Goal: Information Seeking & Learning: Learn about a topic

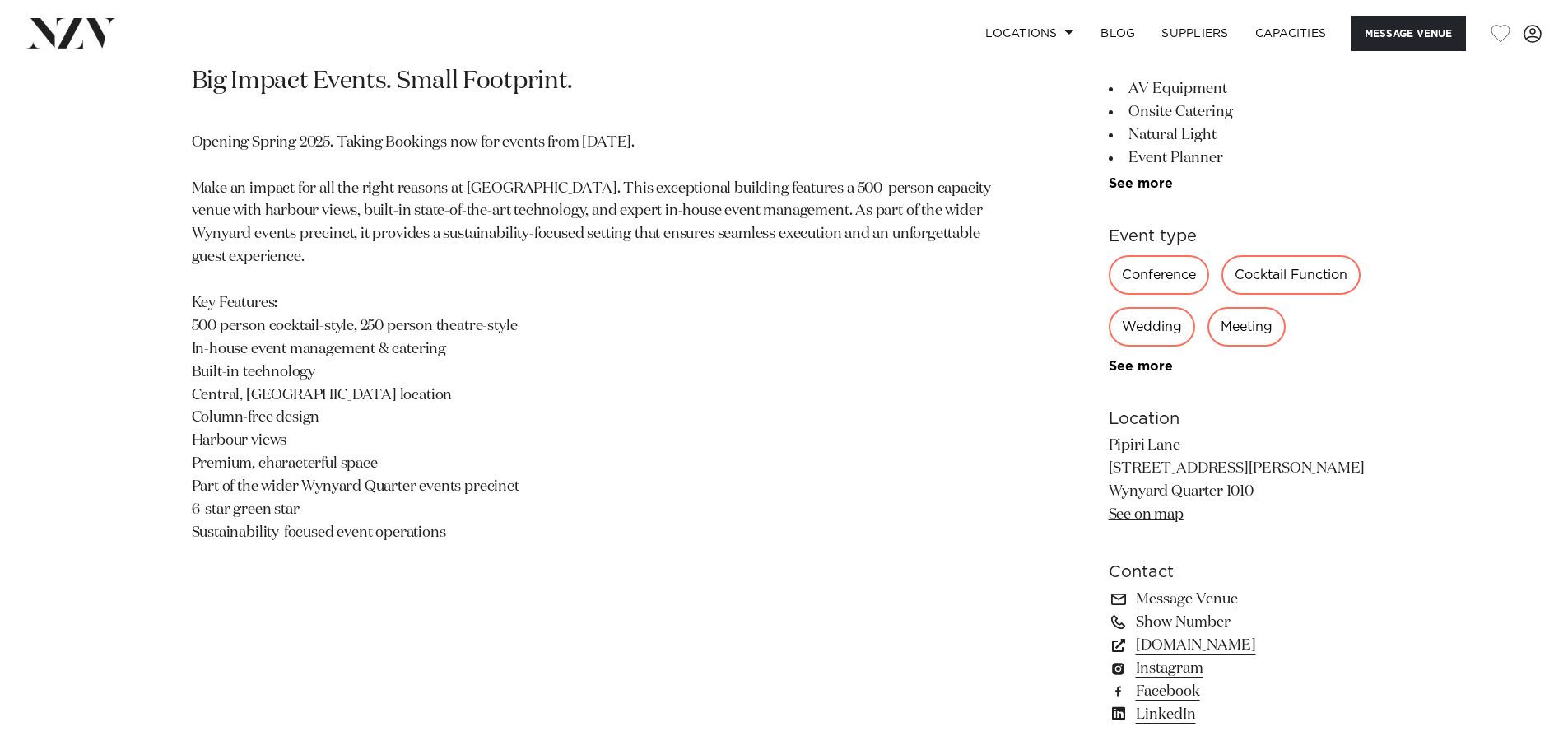
drag, startPoint x: 736, startPoint y: 380, endPoint x: 737, endPoint y: 200, distance: 180.0
click at [734, 379] on p "Opening Spring 2025. Taking Bookings now for events from [DATE]. Make an impact…" at bounding box center [592, 339] width 800 height 414
click at [749, 345] on p "Opening Spring 2025. Taking Bookings now for events from [DATE]. Make an impact…" at bounding box center [592, 339] width 800 height 414
drag, startPoint x: 541, startPoint y: 327, endPoint x: 163, endPoint y: 327, distance: 378.0
click at [168, 327] on div "Auckland Pipiri Lane by Precinct Flex Big Impact Events. Small Footprint. Openi…" at bounding box center [784, 341] width 1401 height 812
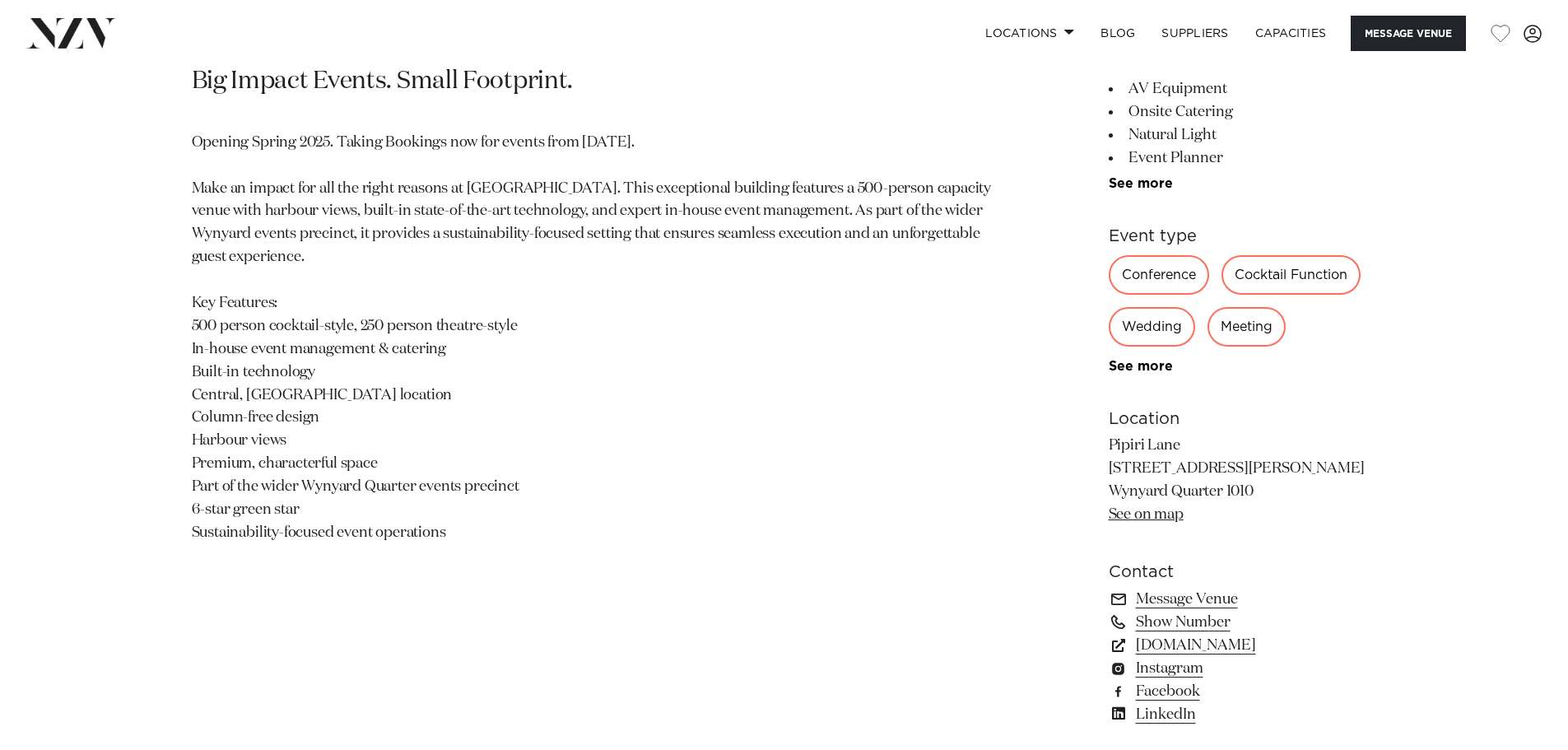
click at [400, 508] on p "Opening Spring 2025. Taking Bookings now for events from [DATE]. Make an impact…" at bounding box center [592, 339] width 800 height 414
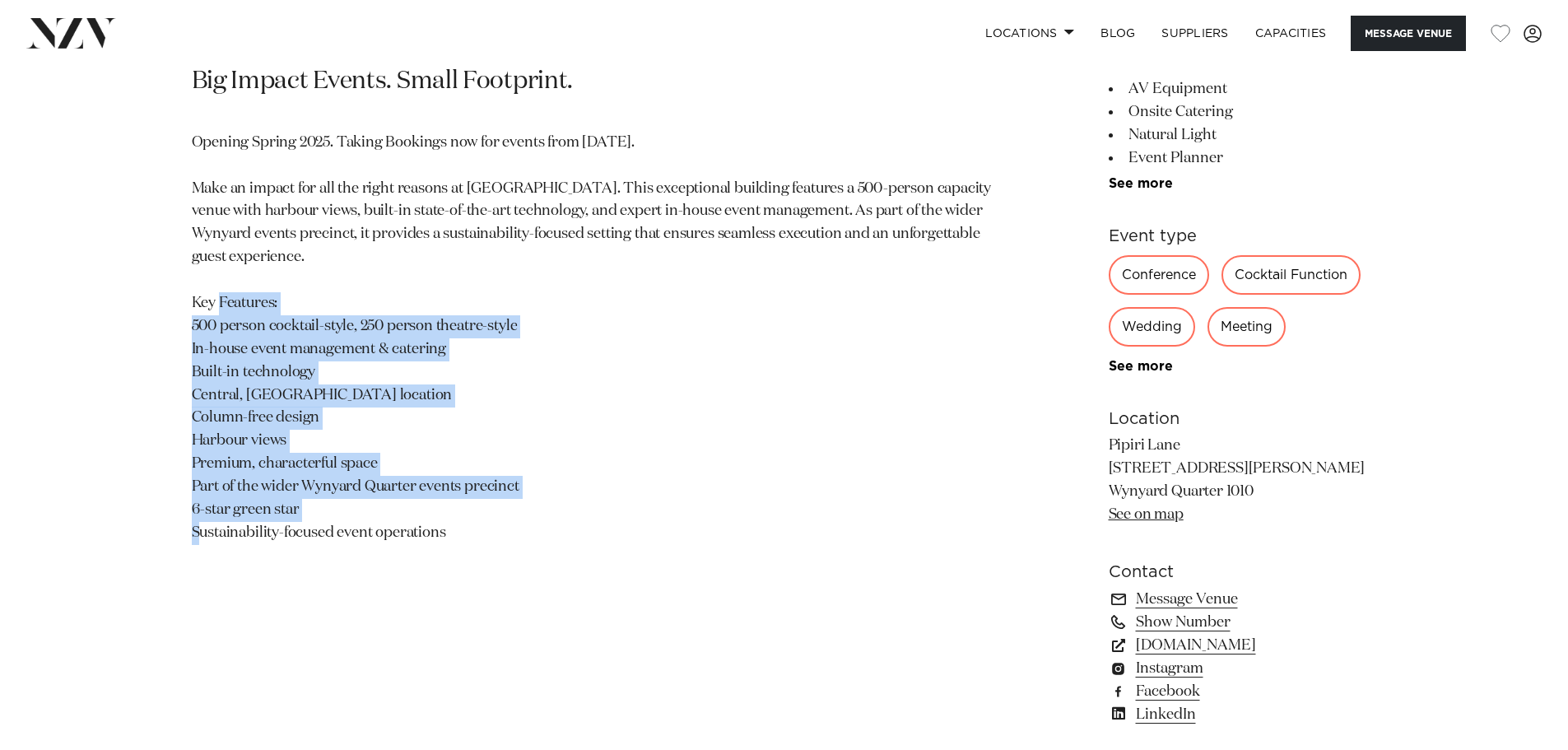
drag, startPoint x: 346, startPoint y: 508, endPoint x: 164, endPoint y: 304, distance: 273.4
click at [164, 304] on div "Auckland Pipiri Lane by Precinct Flex Big Impact Events. Small Footprint. Openi…" at bounding box center [784, 341] width 1401 height 812
click at [642, 400] on p "Opening Spring 2025. Taking Bookings now for events from [DATE]. Make an impact…" at bounding box center [592, 339] width 800 height 414
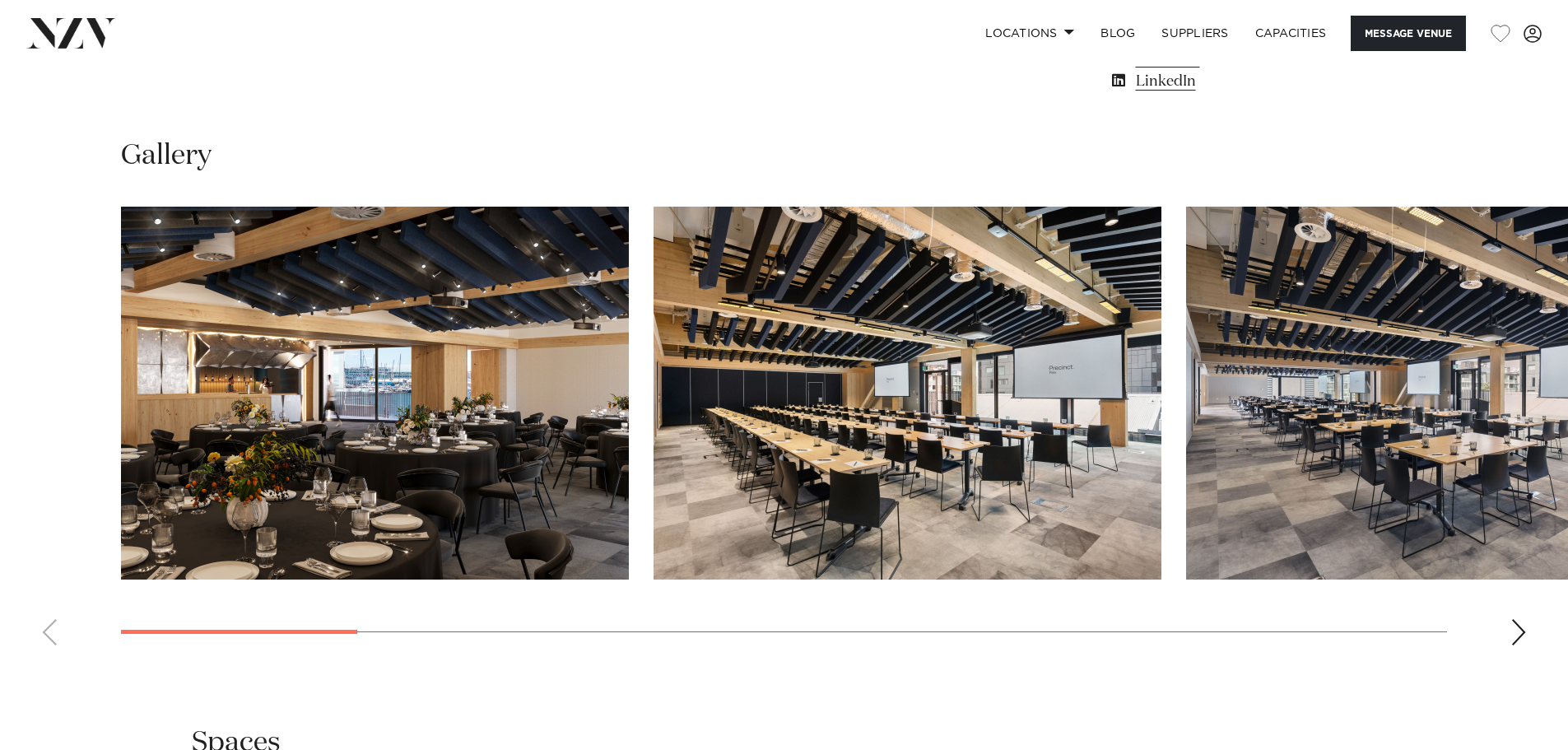
scroll to position [1572, 0]
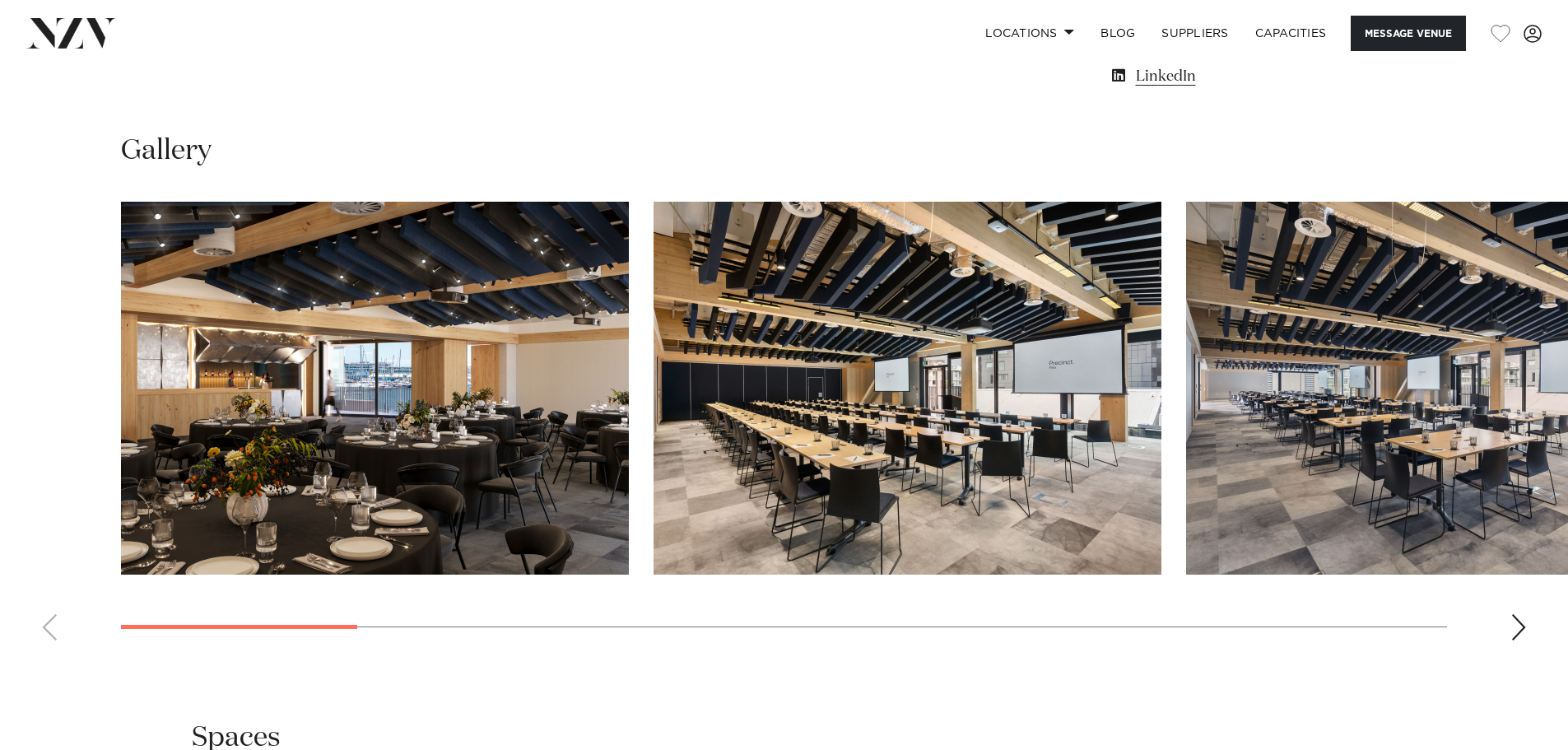
click at [1519, 631] on div "Next slide" at bounding box center [1518, 628] width 17 height 26
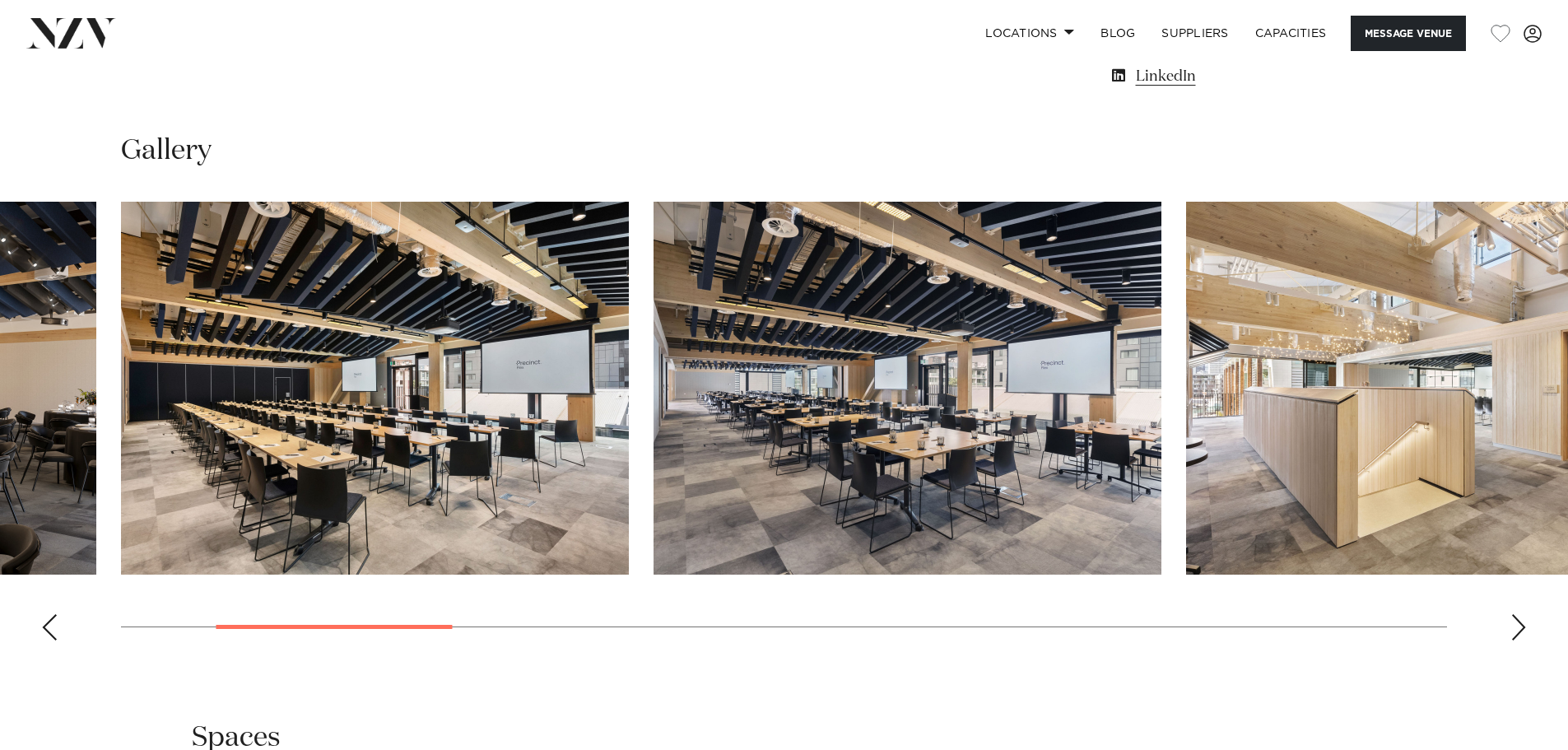
click at [1520, 631] on div "Next slide" at bounding box center [1518, 628] width 17 height 26
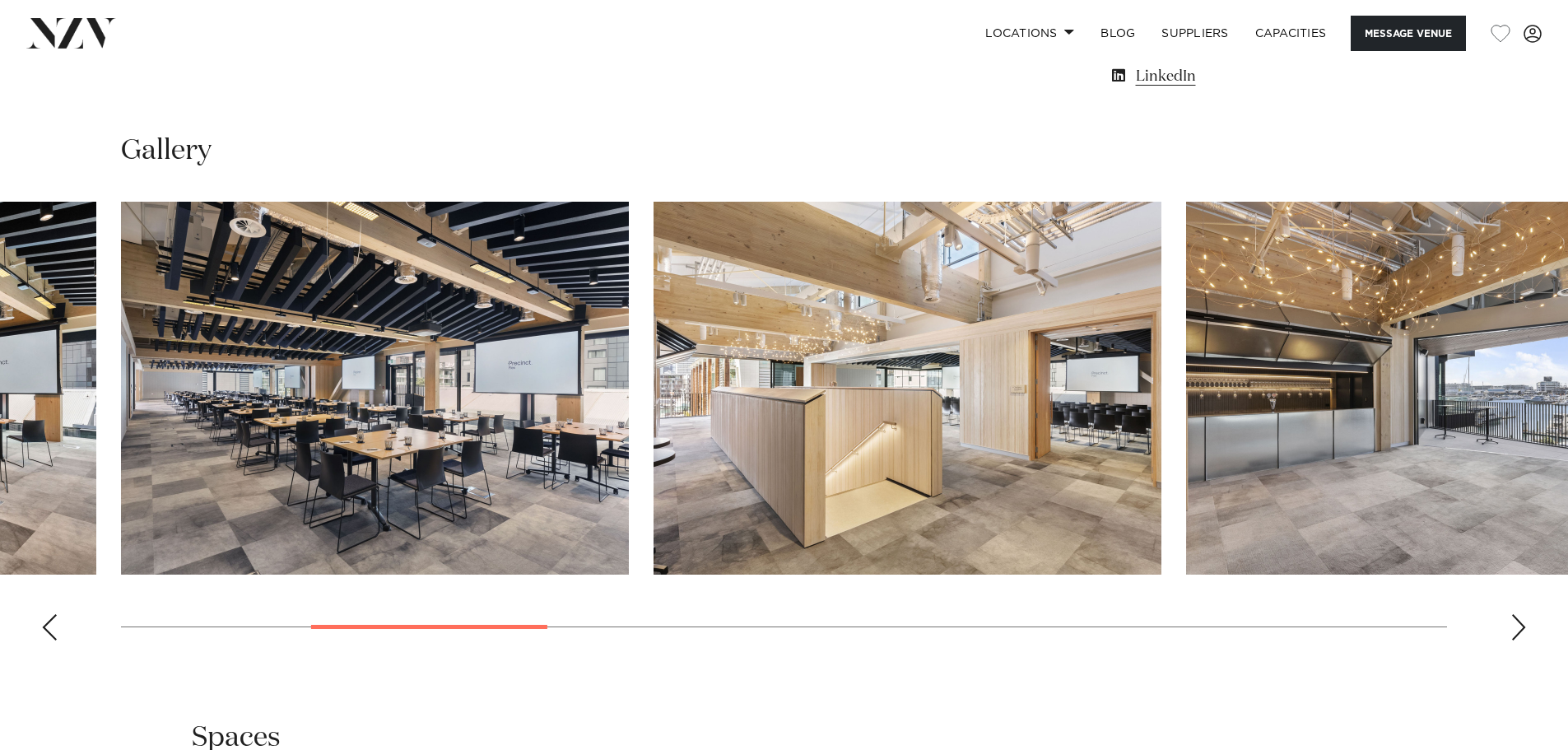
click at [1520, 631] on div "Next slide" at bounding box center [1518, 628] width 17 height 26
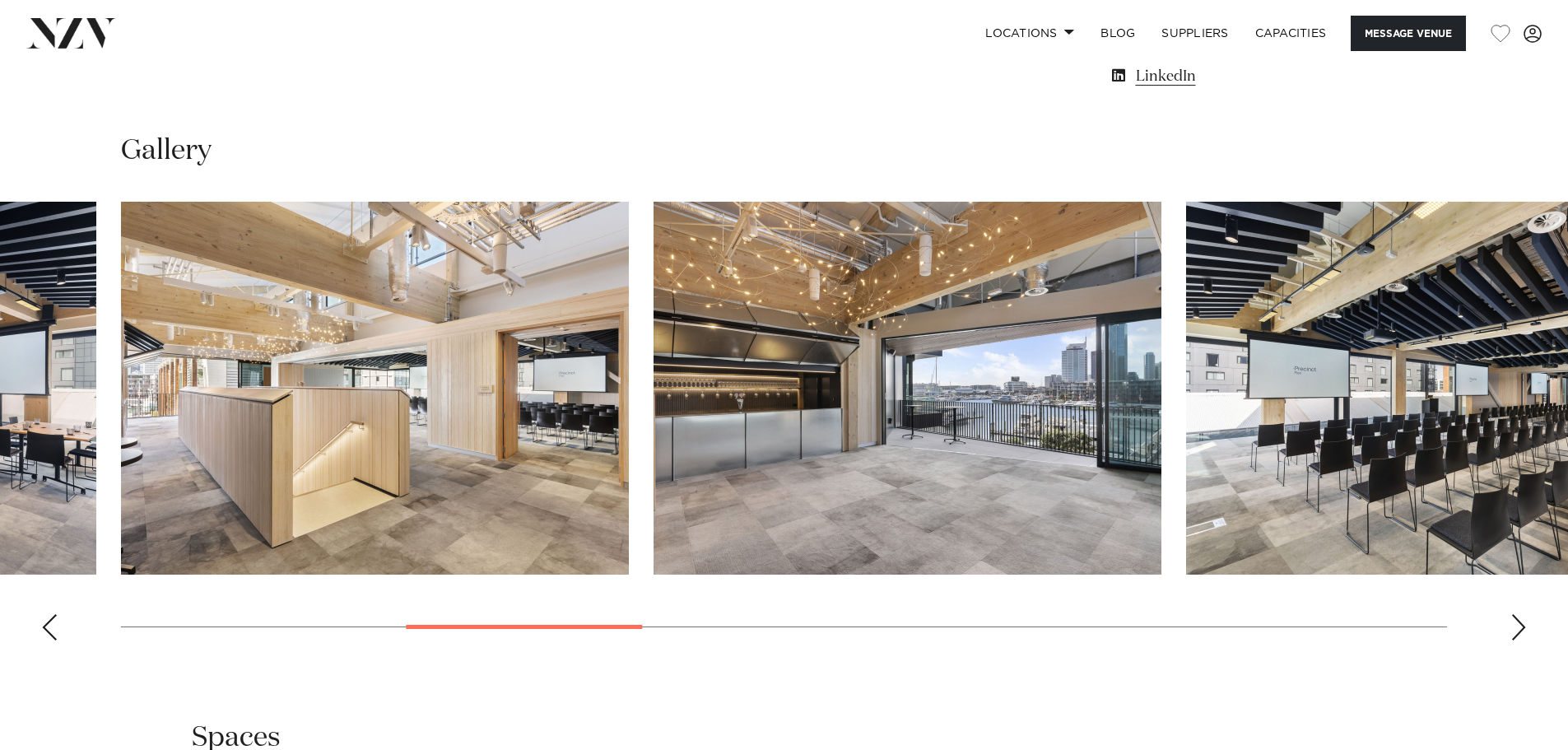
click at [1520, 631] on div "Next slide" at bounding box center [1518, 628] width 17 height 26
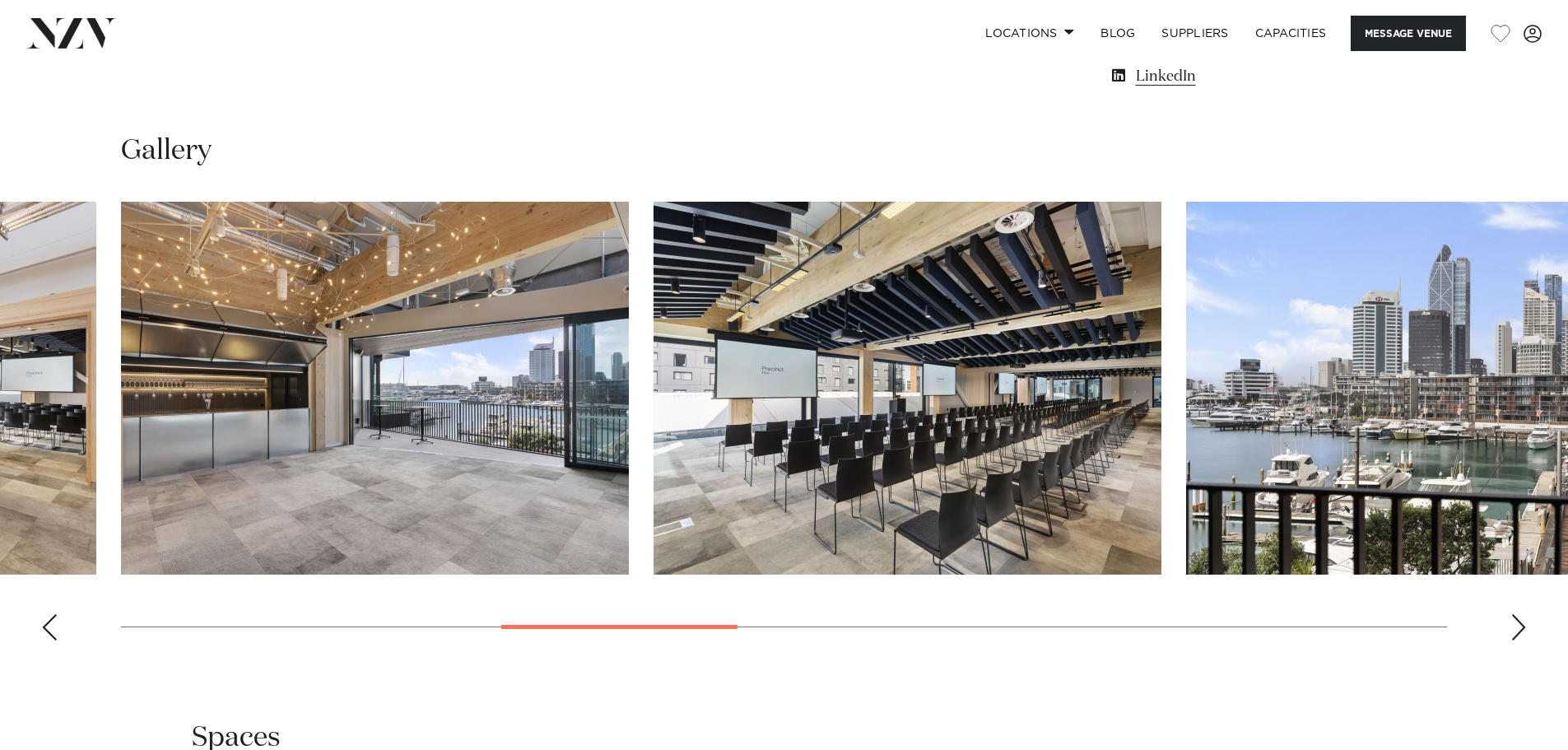
click at [1520, 631] on div "Next slide" at bounding box center [1518, 628] width 17 height 26
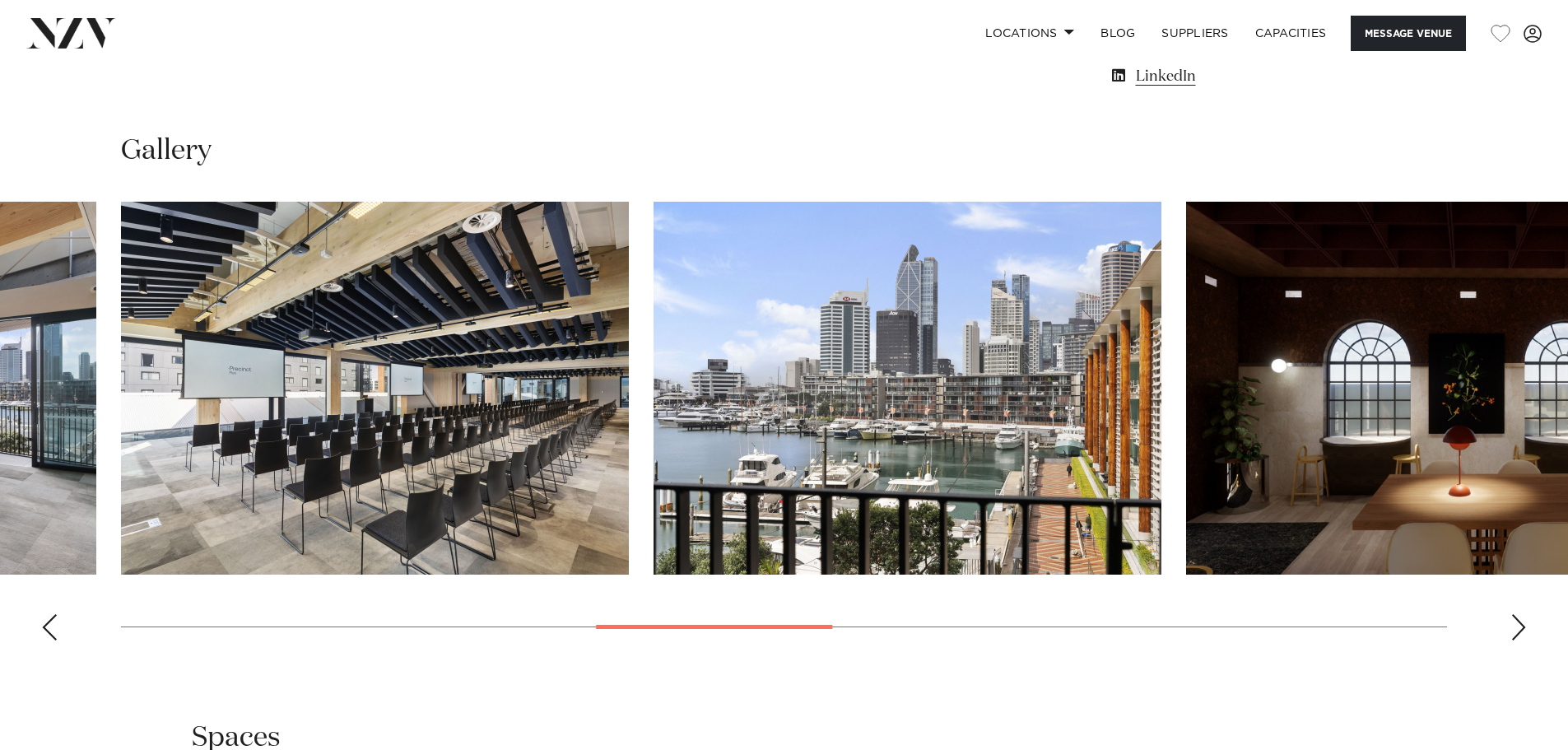
click at [1520, 631] on div "Next slide" at bounding box center [1518, 628] width 17 height 26
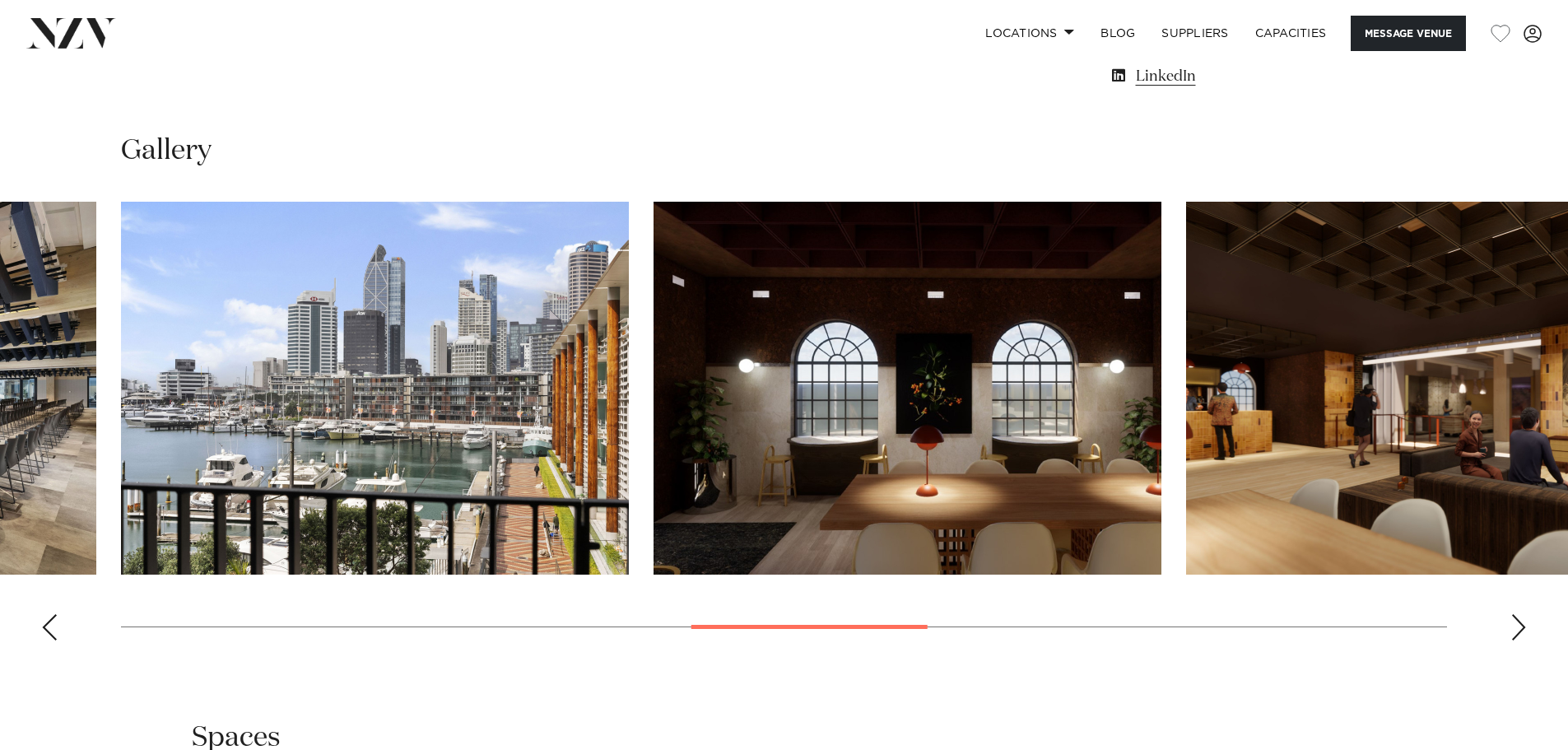
click at [1520, 631] on div "Next slide" at bounding box center [1518, 628] width 17 height 26
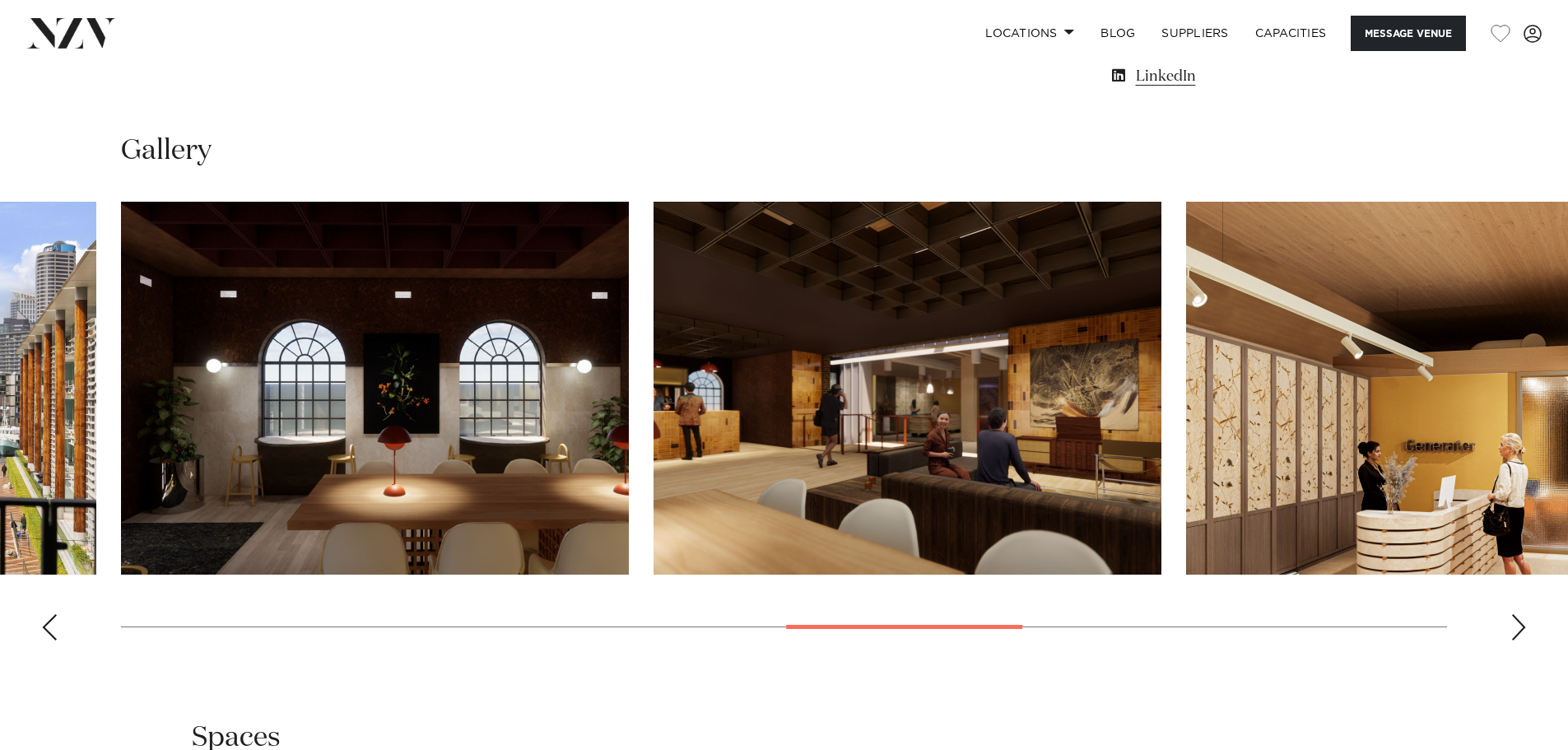
click at [1520, 631] on div "Next slide" at bounding box center [1518, 628] width 17 height 26
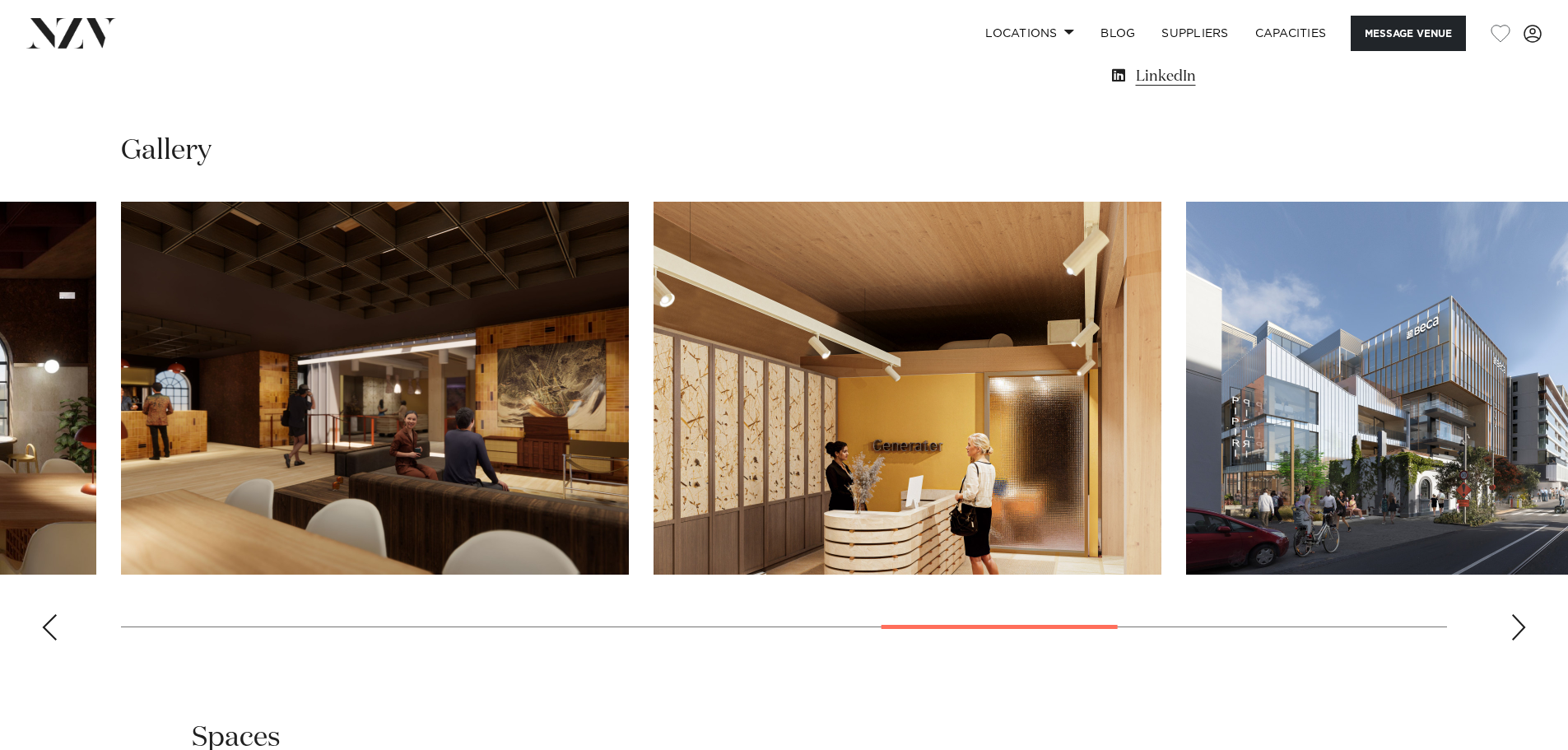
click at [1520, 631] on div "Next slide" at bounding box center [1518, 628] width 17 height 26
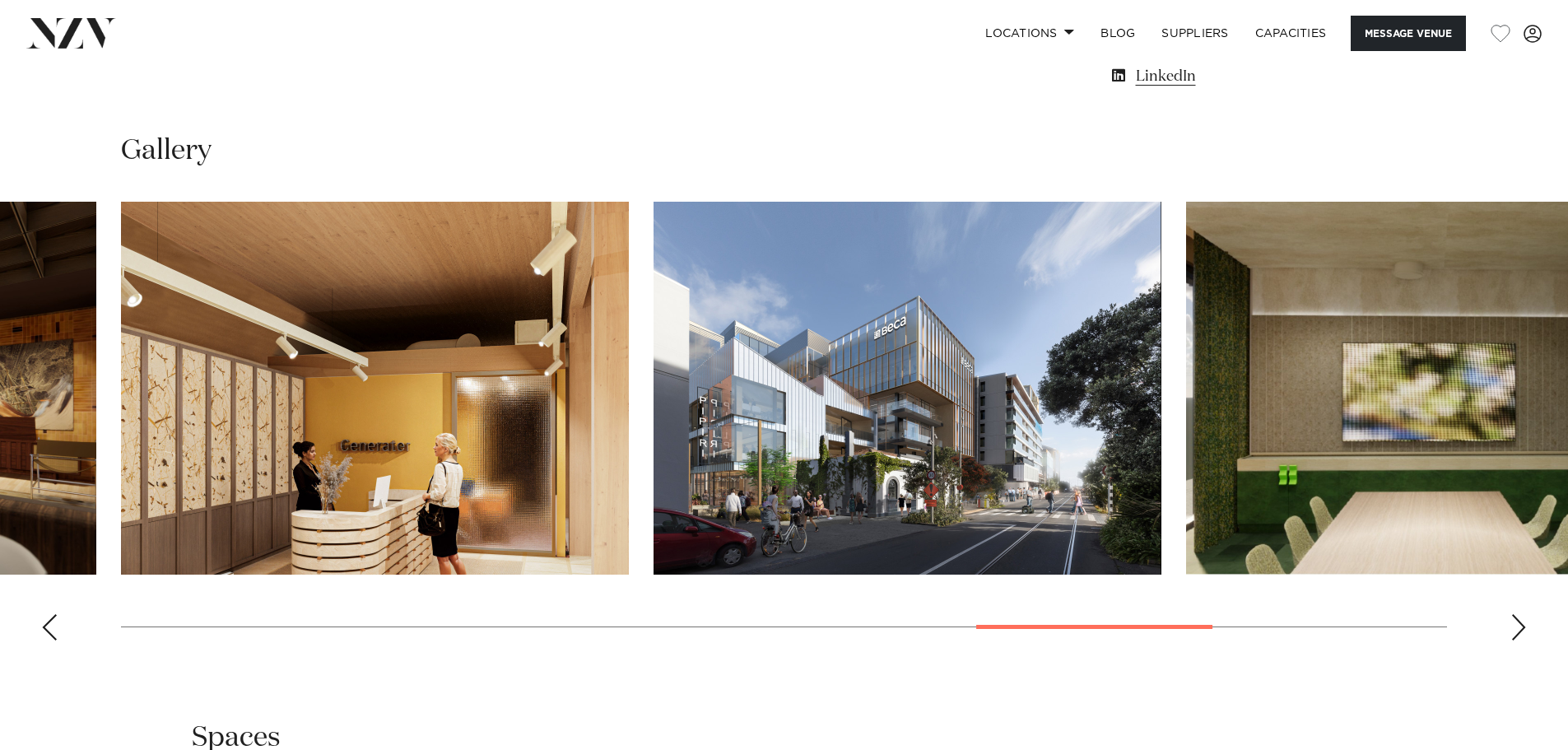
click at [1520, 631] on div "Next slide" at bounding box center [1518, 628] width 17 height 26
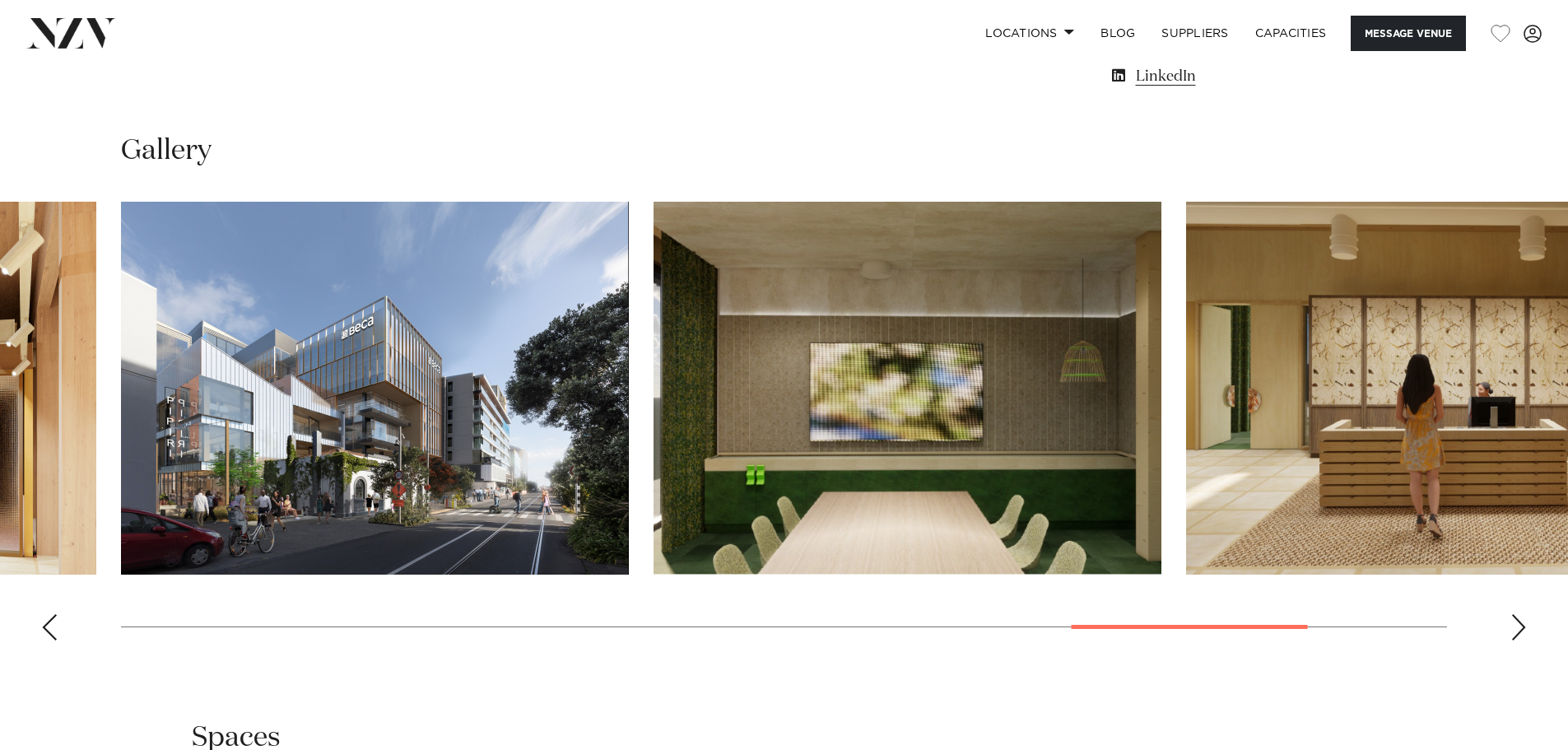
click at [1519, 631] on div "Next slide" at bounding box center [1518, 628] width 17 height 26
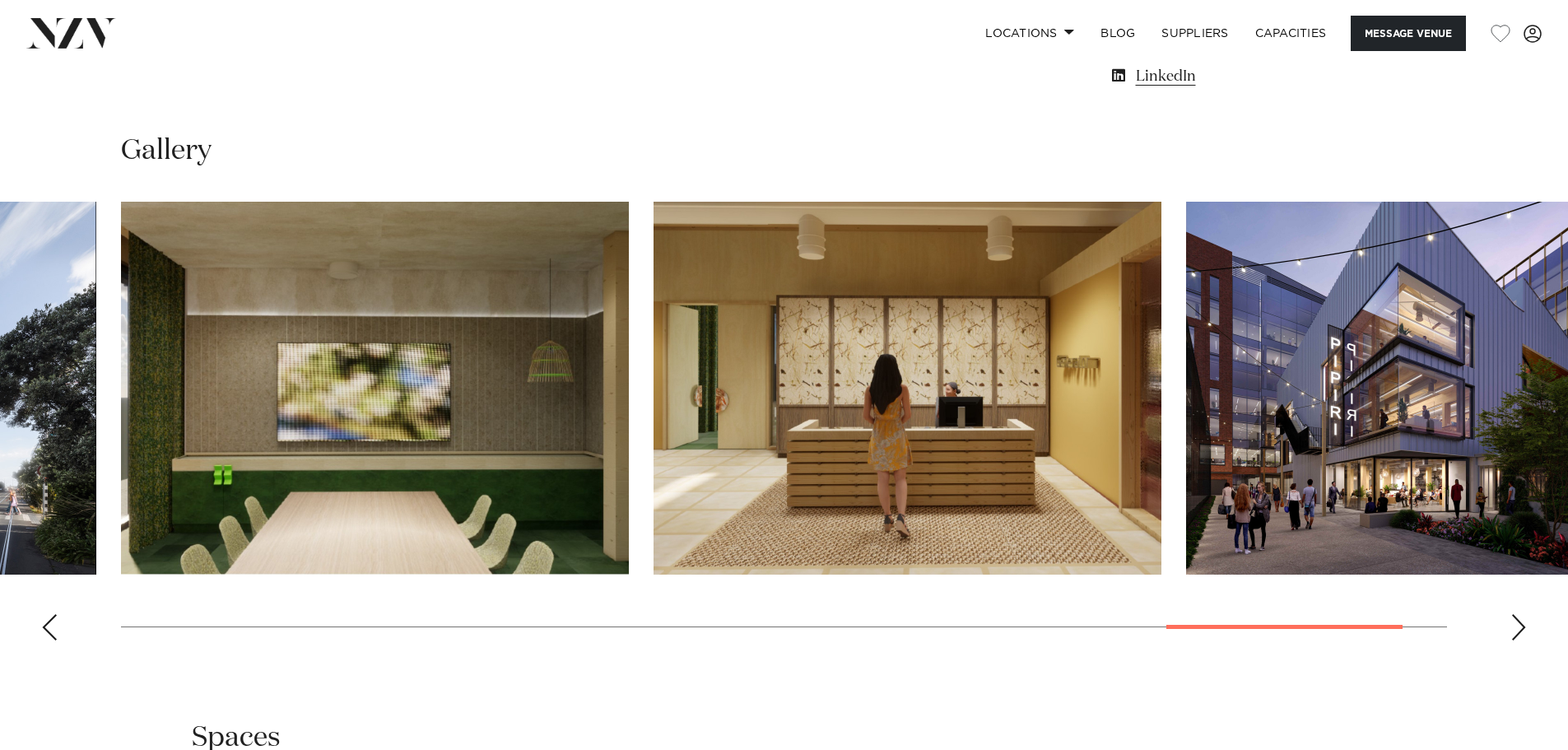
click at [1519, 631] on div "Next slide" at bounding box center [1518, 628] width 17 height 26
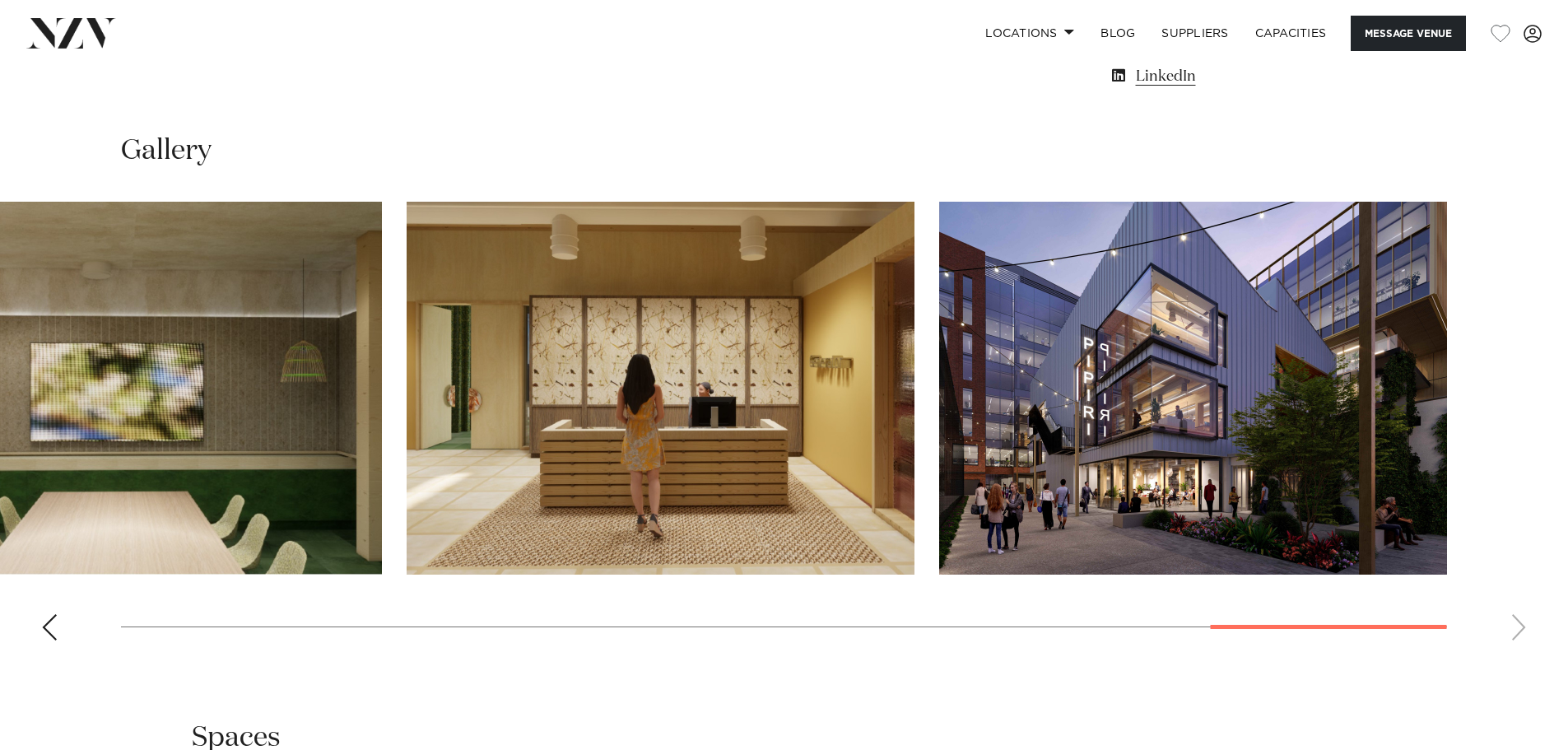
click at [1519, 631] on swiper-container at bounding box center [784, 428] width 1568 height 452
click at [52, 630] on div "Previous slide" at bounding box center [49, 628] width 17 height 26
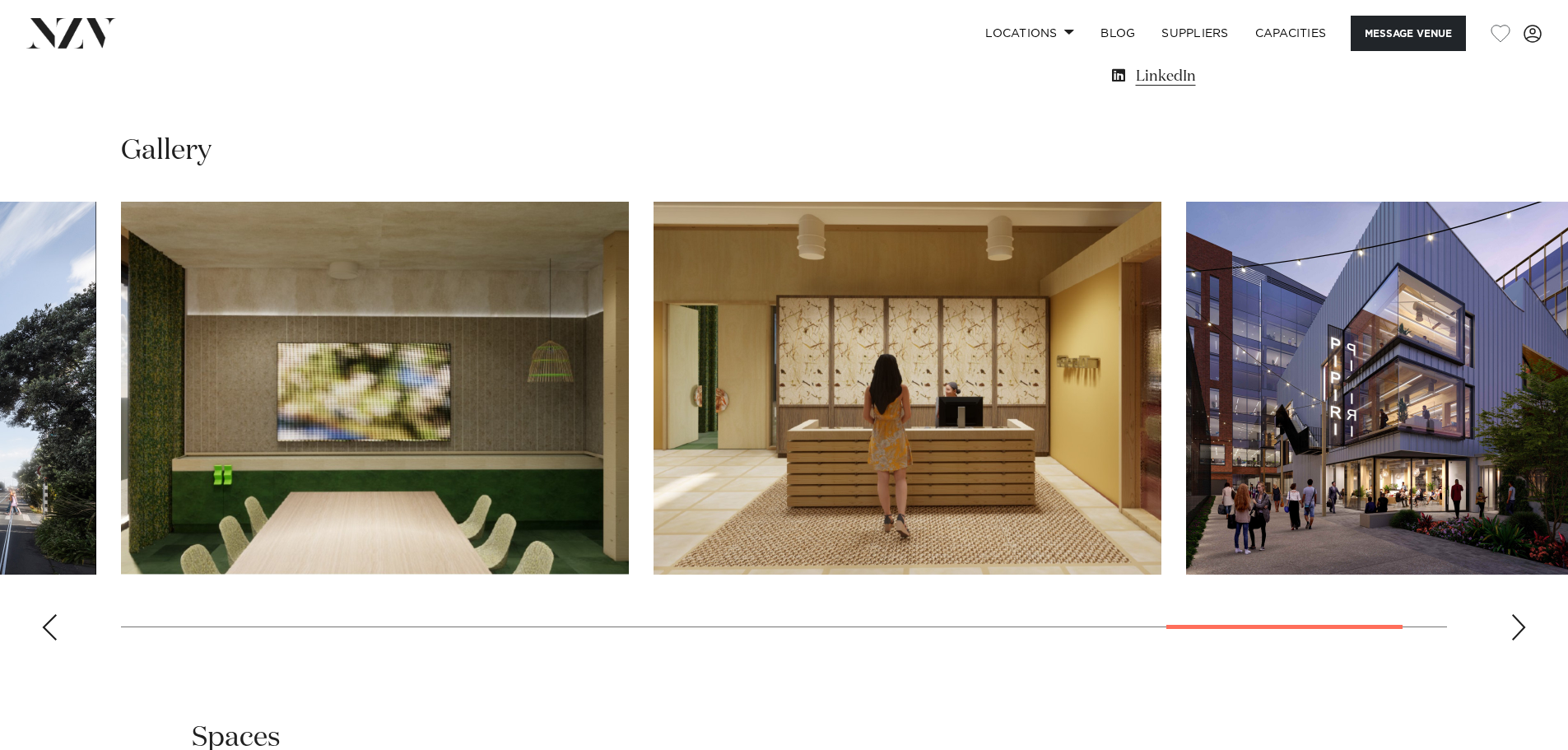
click at [51, 631] on div "Previous slide" at bounding box center [49, 628] width 17 height 26
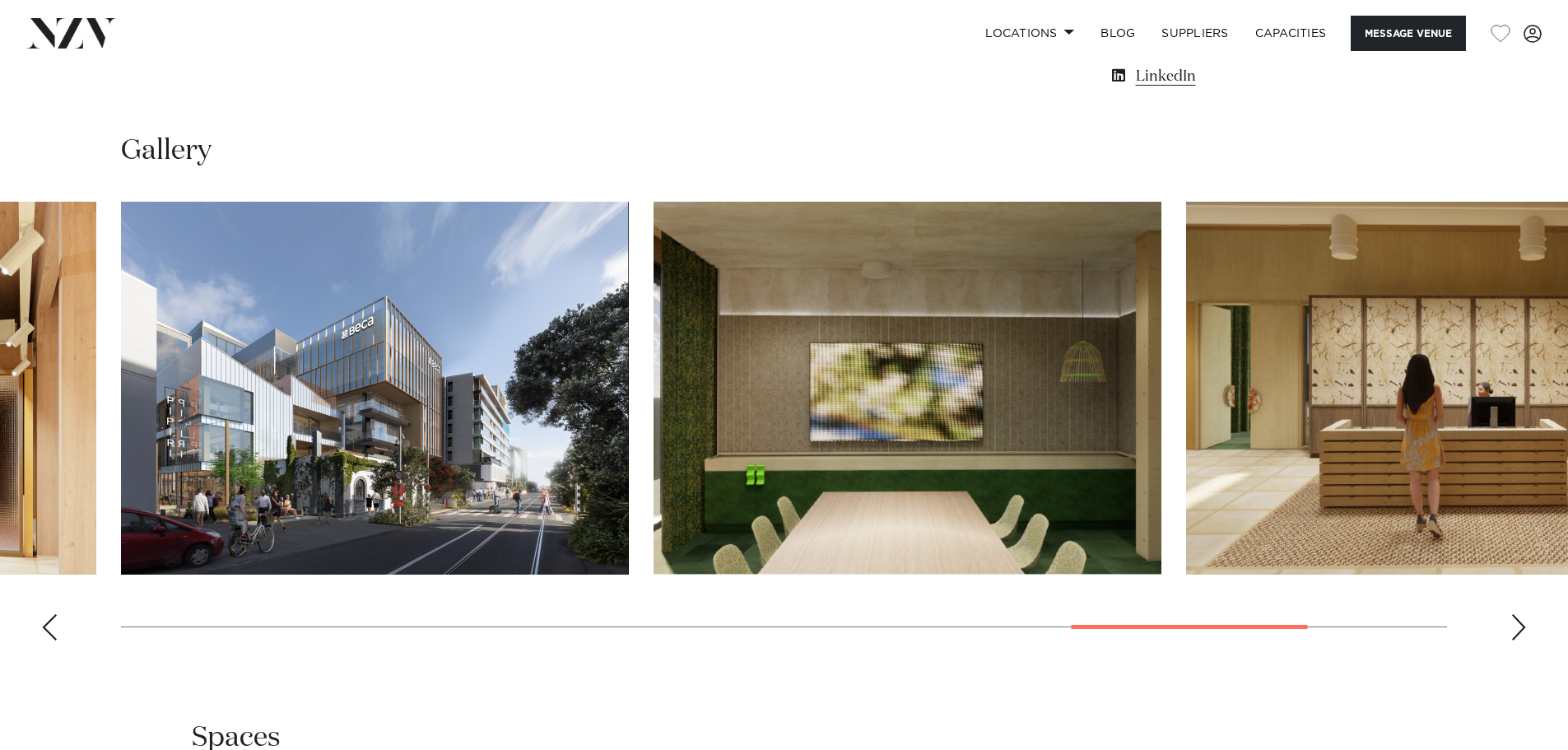
click at [51, 631] on div "Previous slide" at bounding box center [49, 628] width 17 height 26
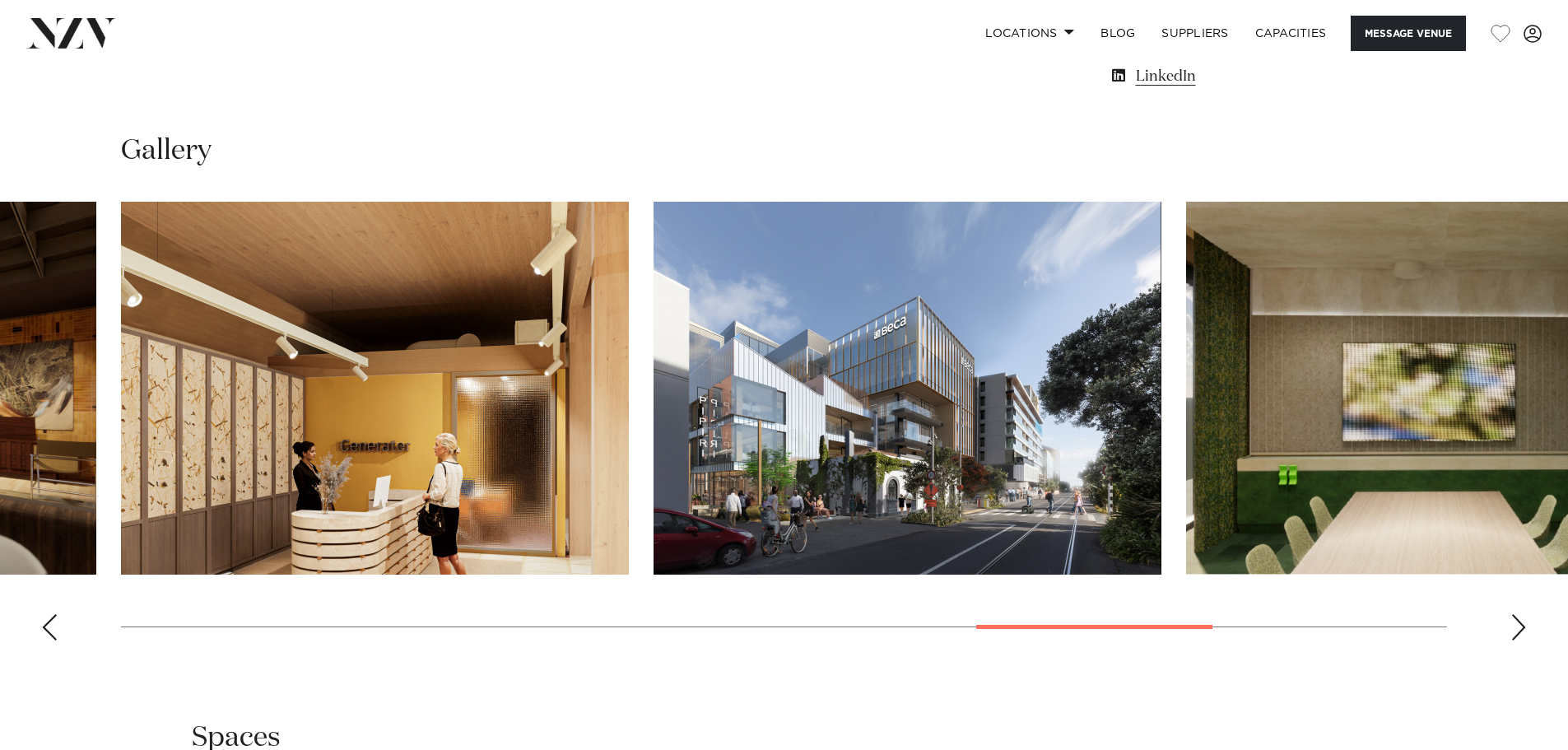
click at [51, 631] on div "Previous slide" at bounding box center [49, 628] width 17 height 26
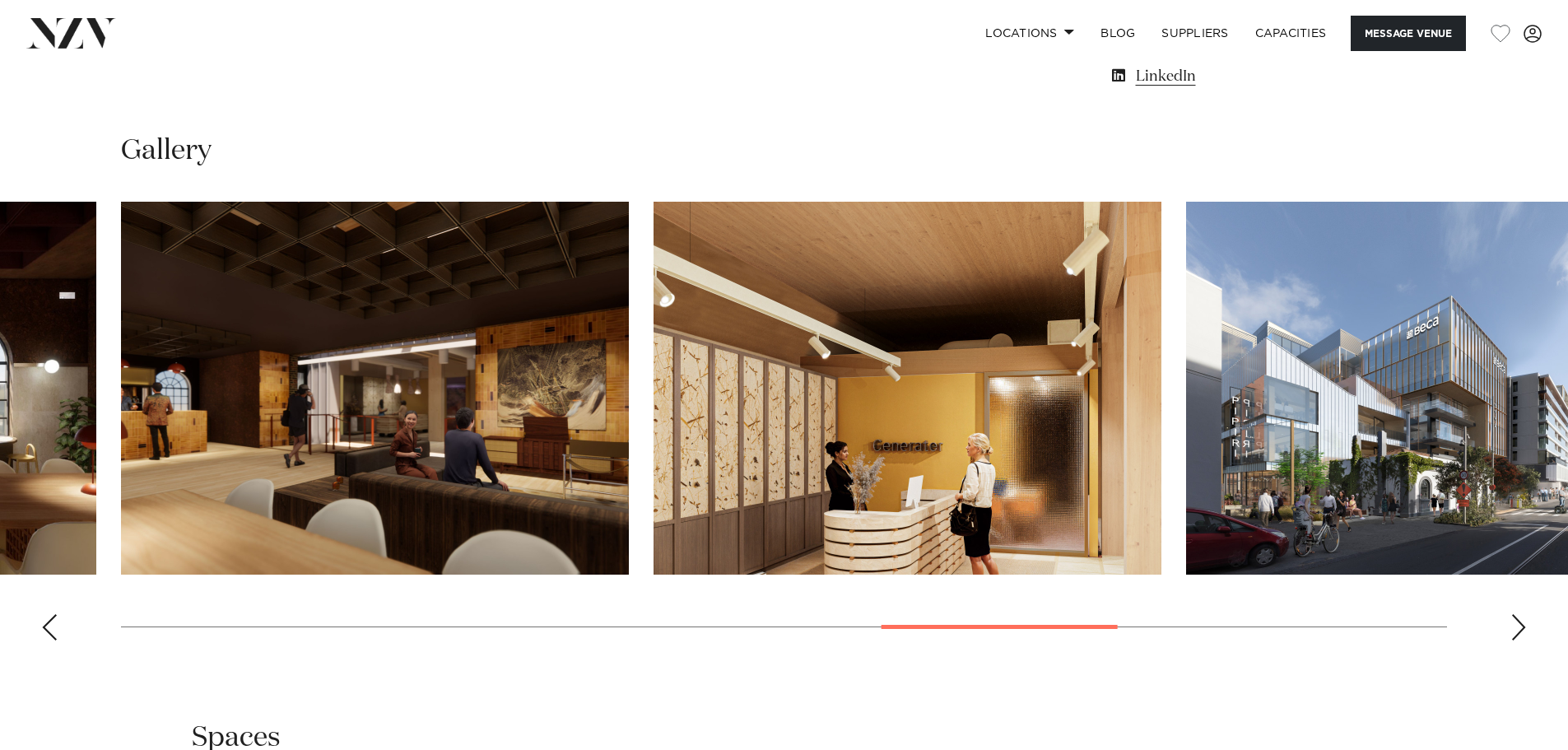
click at [51, 631] on div "Previous slide" at bounding box center [49, 628] width 17 height 26
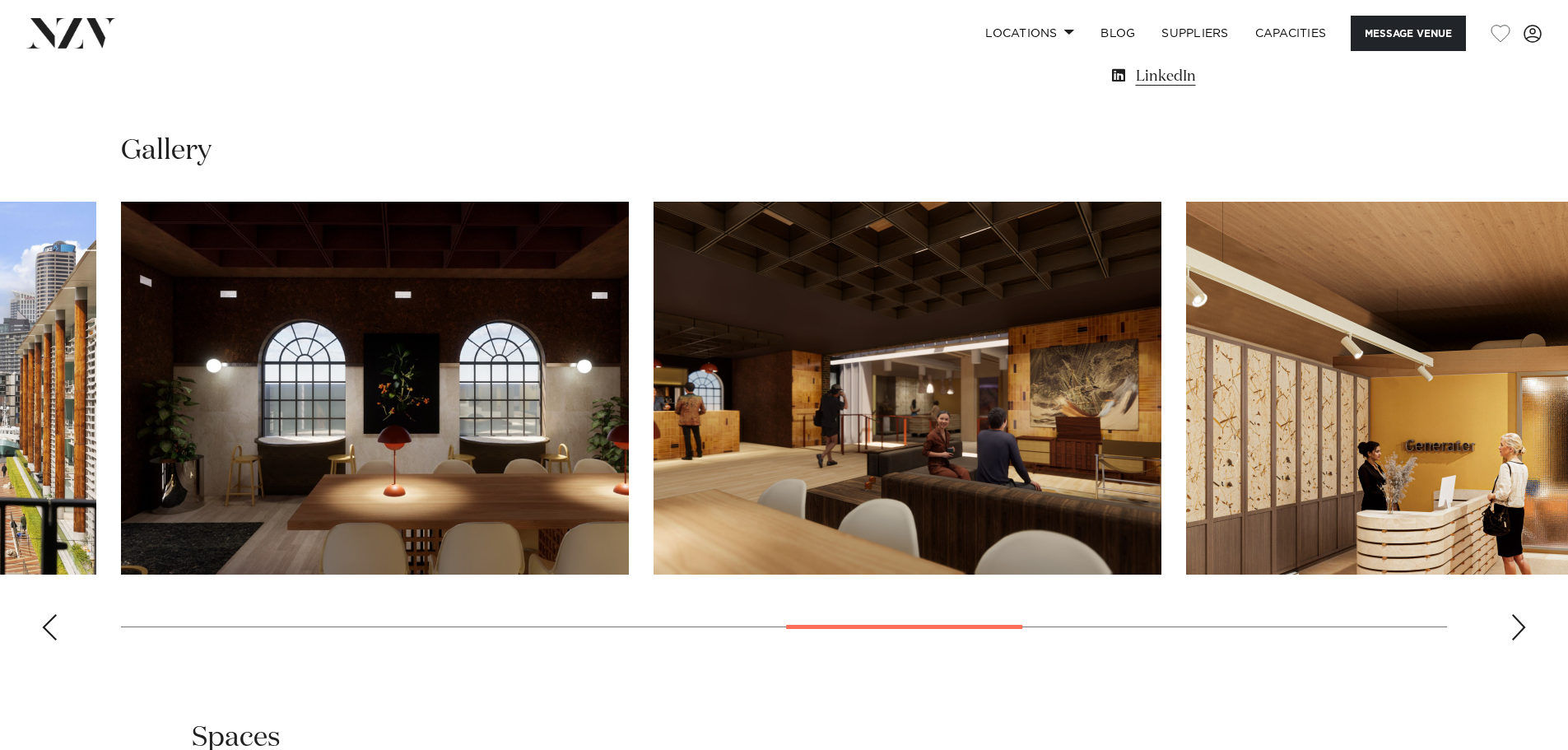
click at [51, 631] on div "Previous slide" at bounding box center [49, 628] width 17 height 26
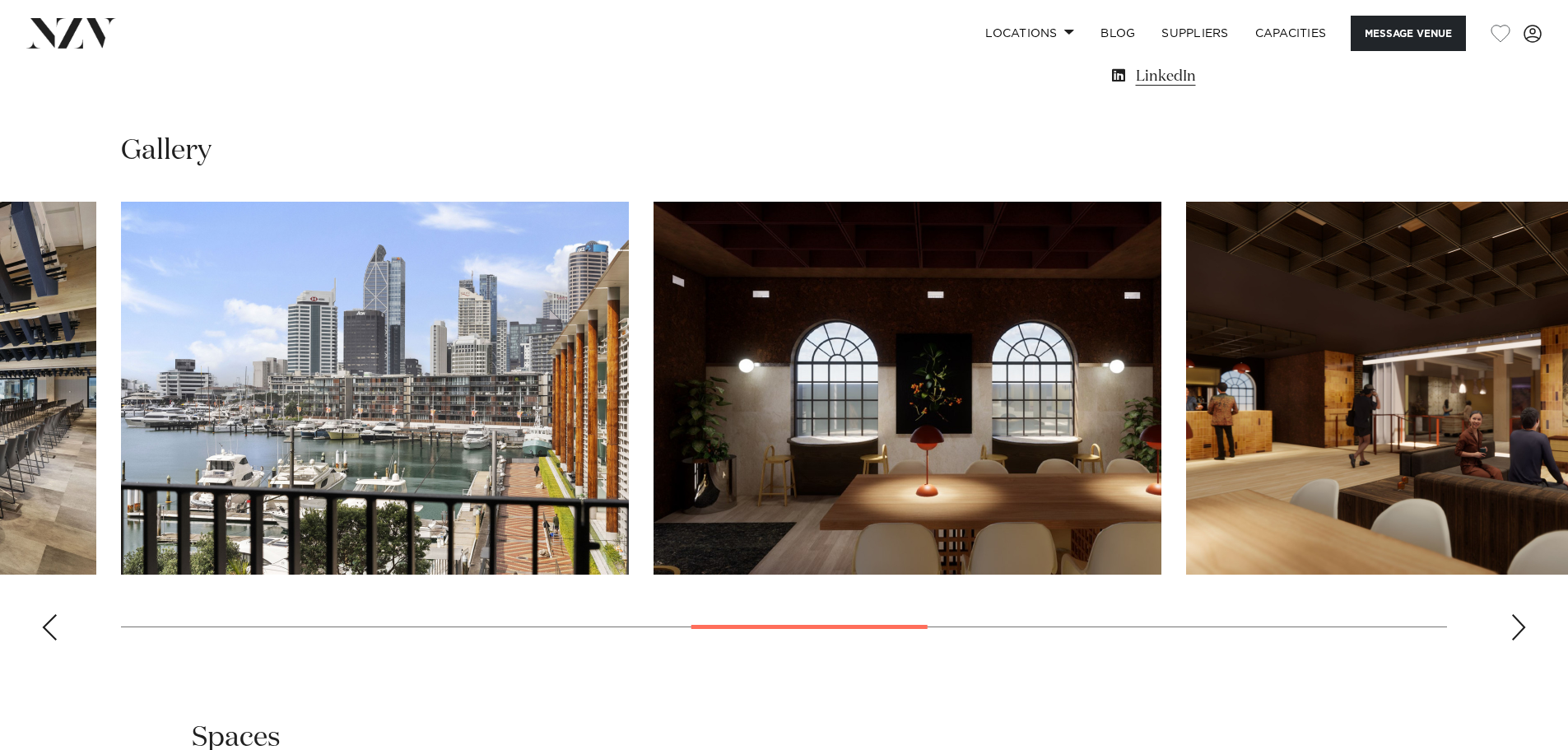
click at [51, 631] on div "Previous slide" at bounding box center [49, 628] width 17 height 26
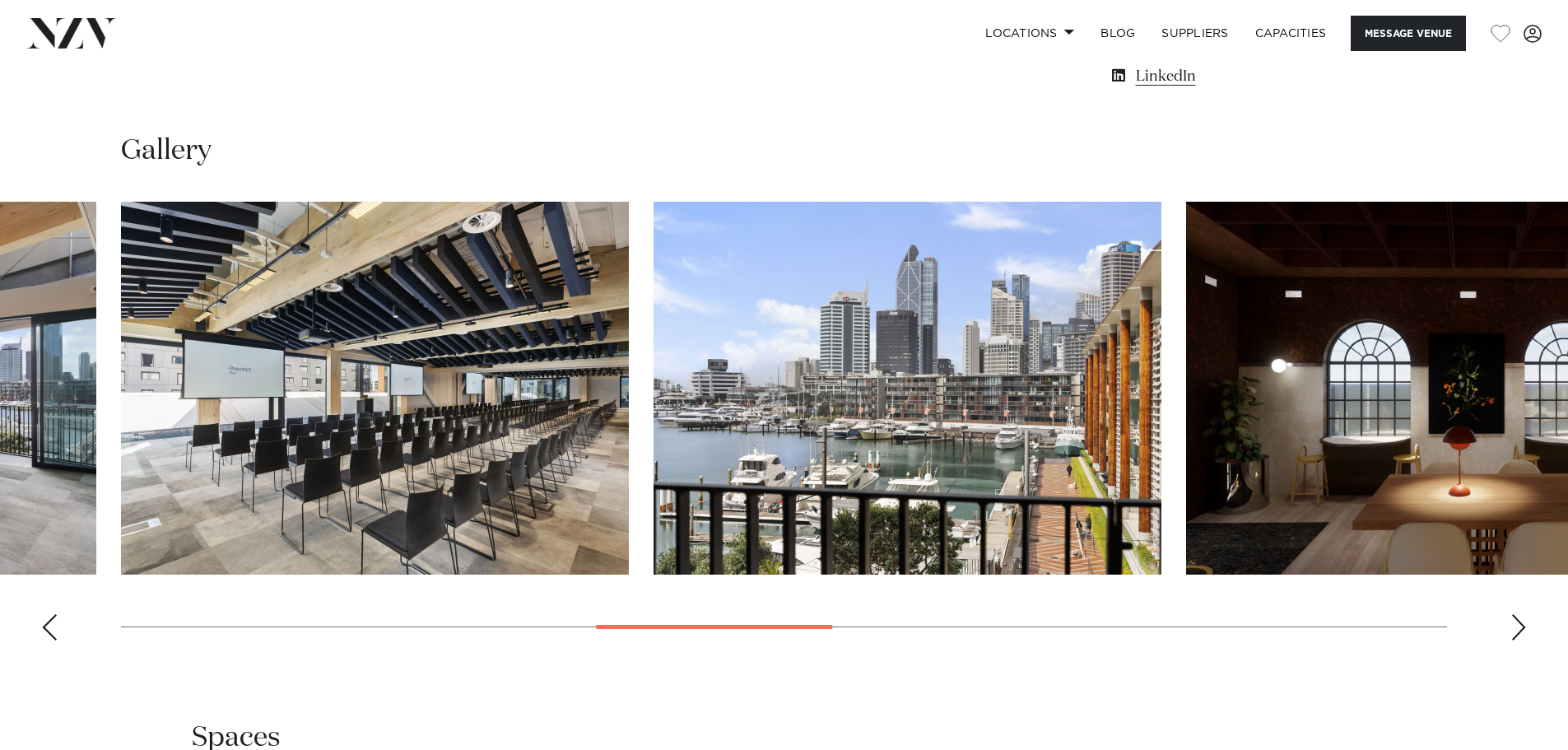
click at [51, 631] on div "Previous slide" at bounding box center [49, 628] width 17 height 26
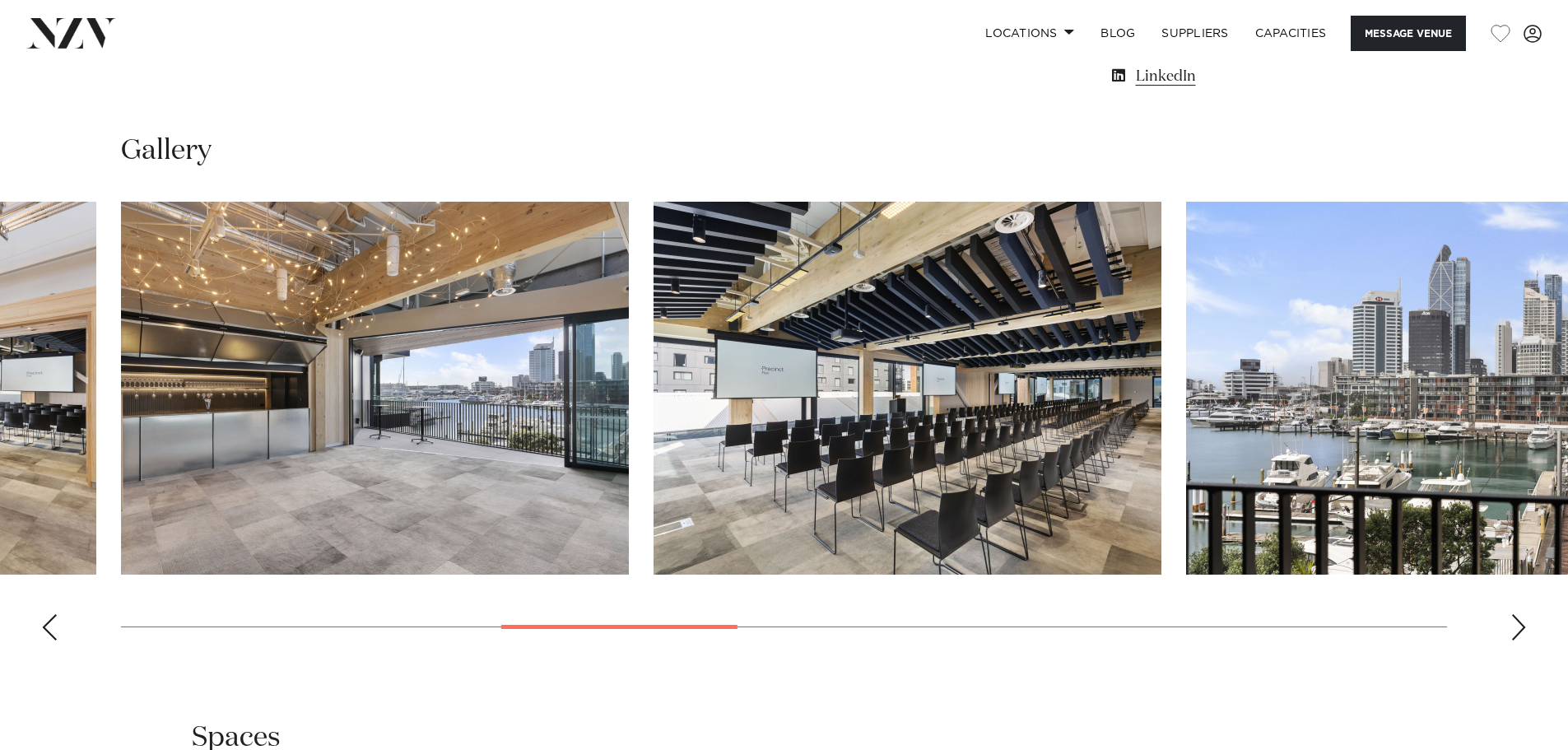
click at [51, 631] on div "Previous slide" at bounding box center [49, 628] width 17 height 26
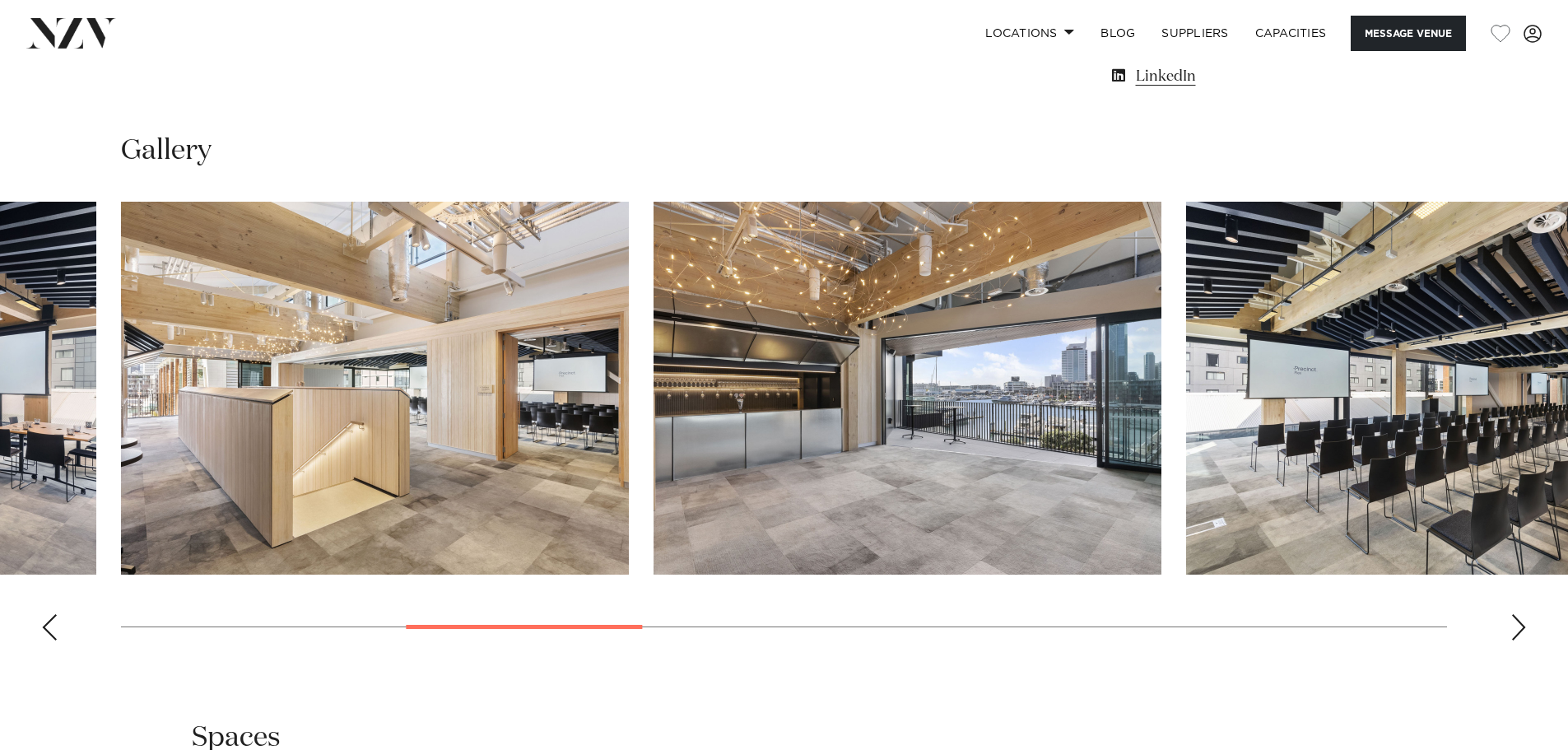
click at [51, 631] on div "Previous slide" at bounding box center [49, 628] width 17 height 26
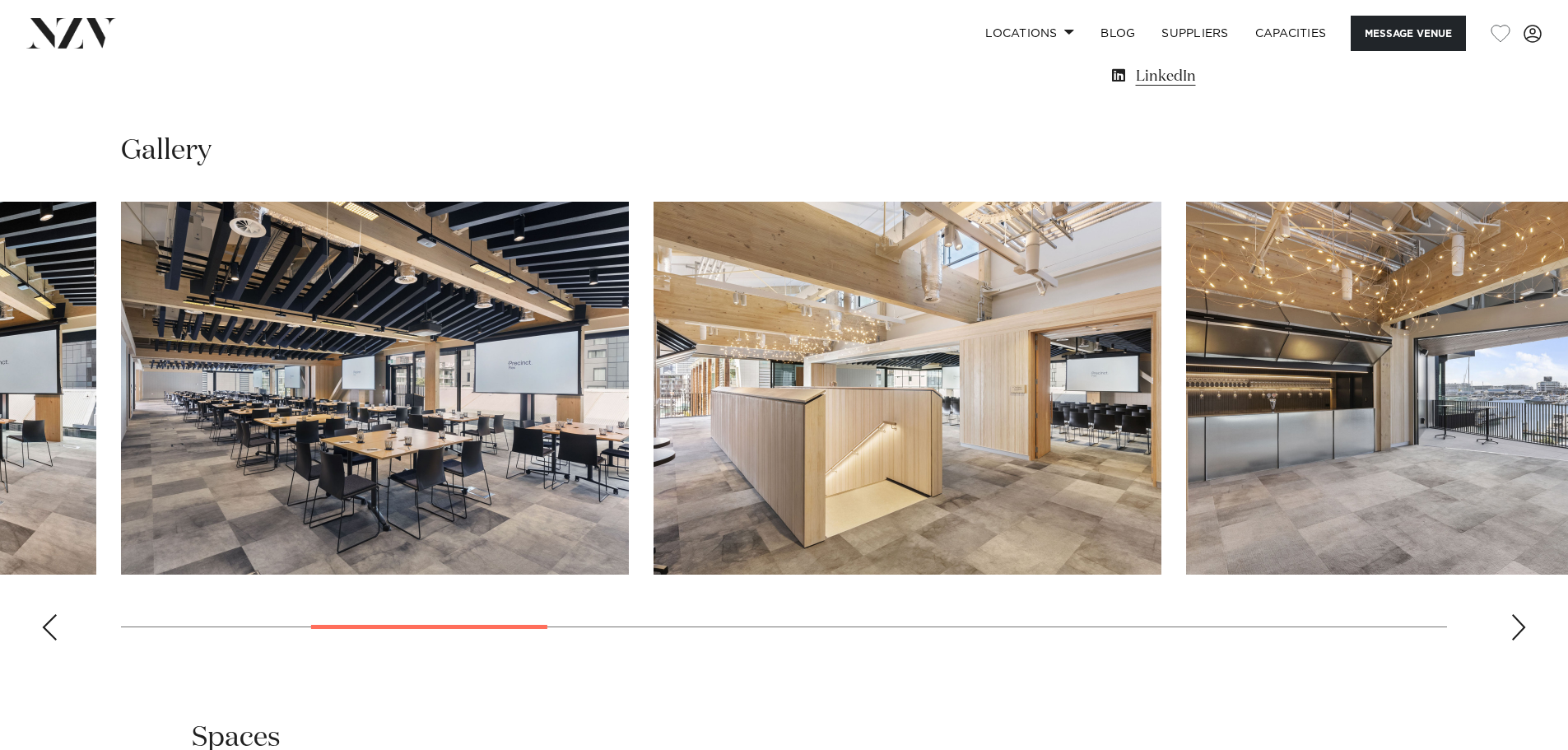
click at [51, 631] on div "Previous slide" at bounding box center [49, 628] width 17 height 26
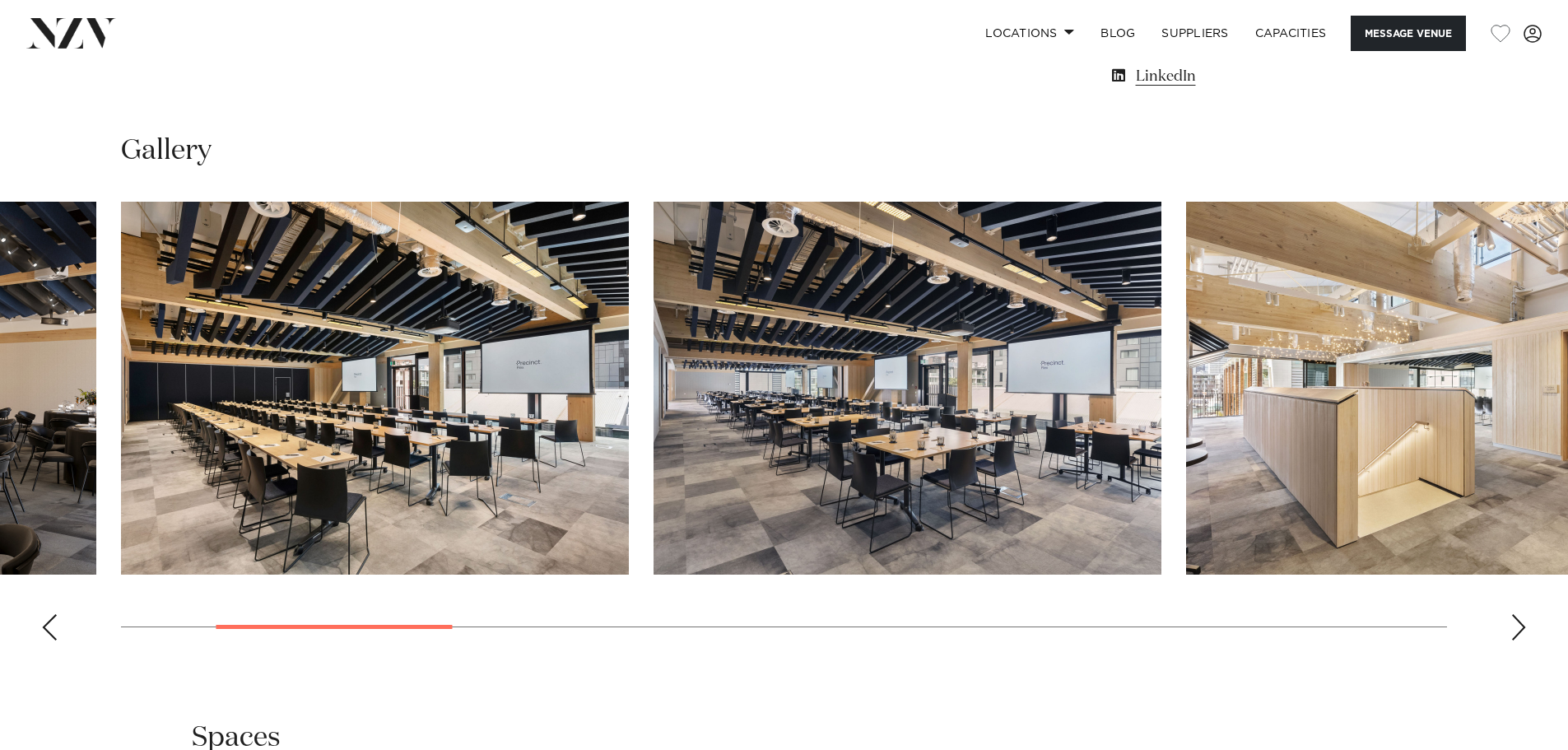
click at [51, 631] on div "Previous slide" at bounding box center [49, 628] width 17 height 26
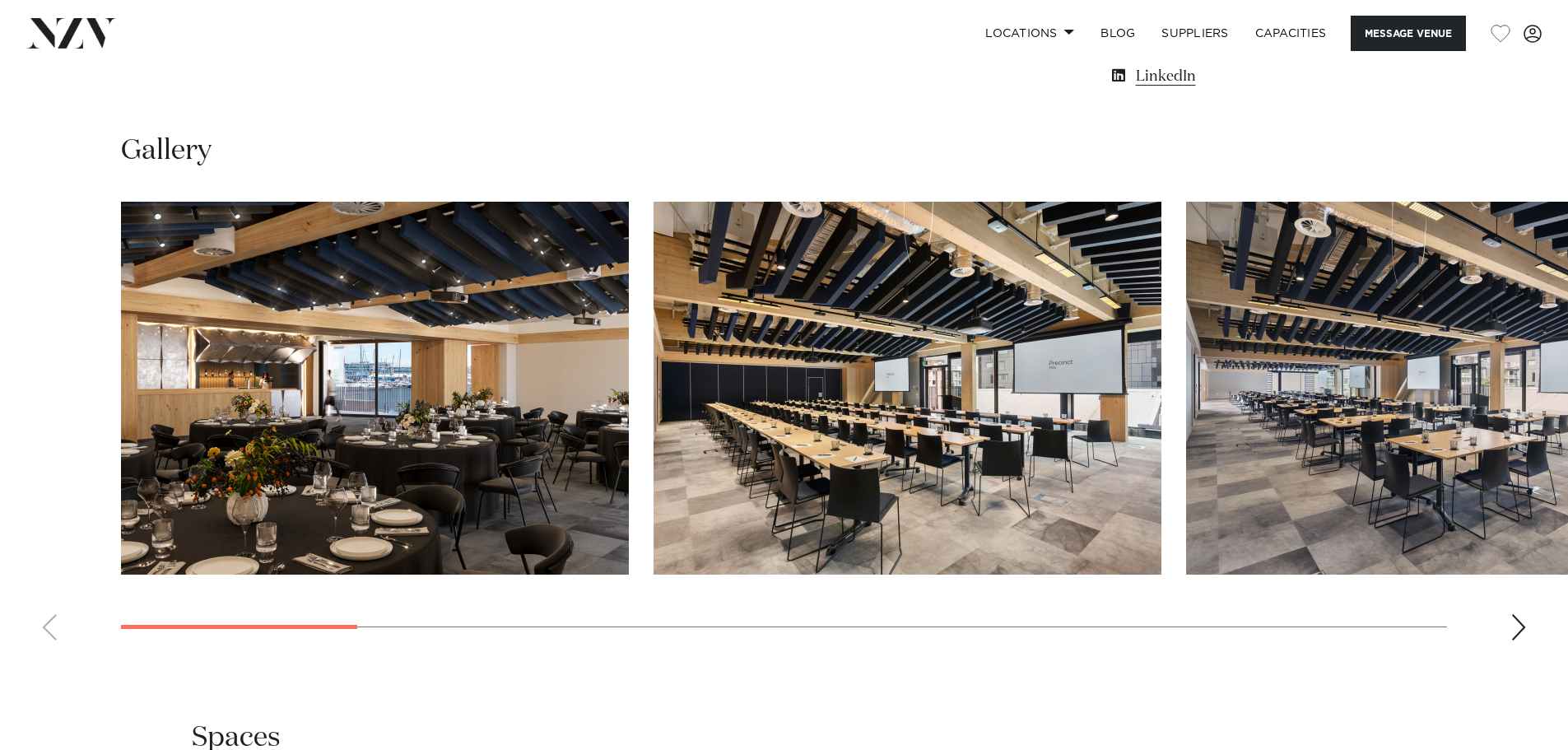
click at [51, 631] on swiper-container at bounding box center [784, 428] width 1568 height 452
click at [50, 632] on swiper-container at bounding box center [784, 428] width 1568 height 452
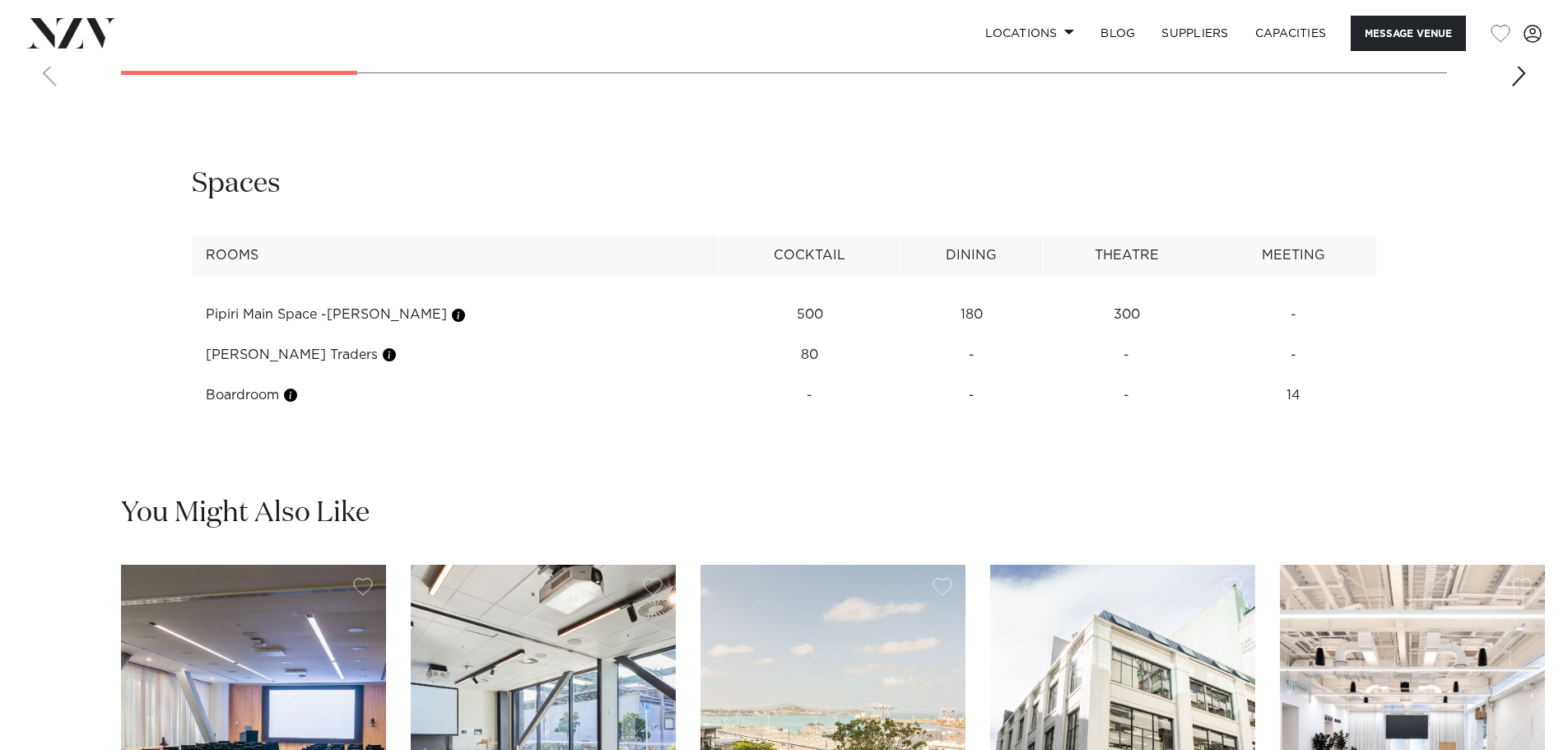
scroll to position [2122, 0]
